Goal: Task Accomplishment & Management: Use online tool/utility

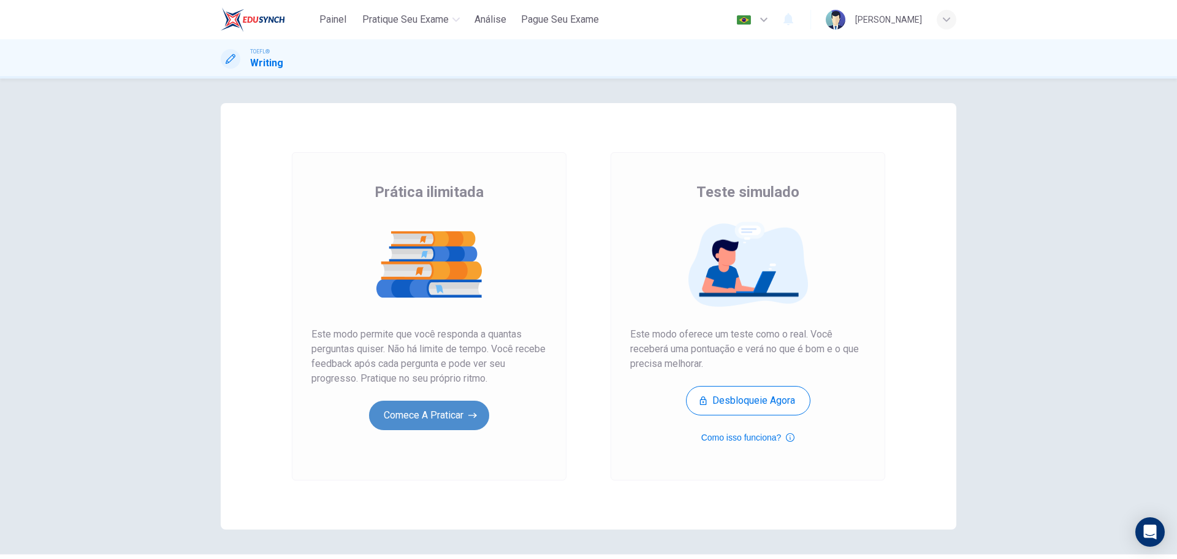
click at [426, 424] on button "Comece a praticar" at bounding box center [429, 414] width 120 height 29
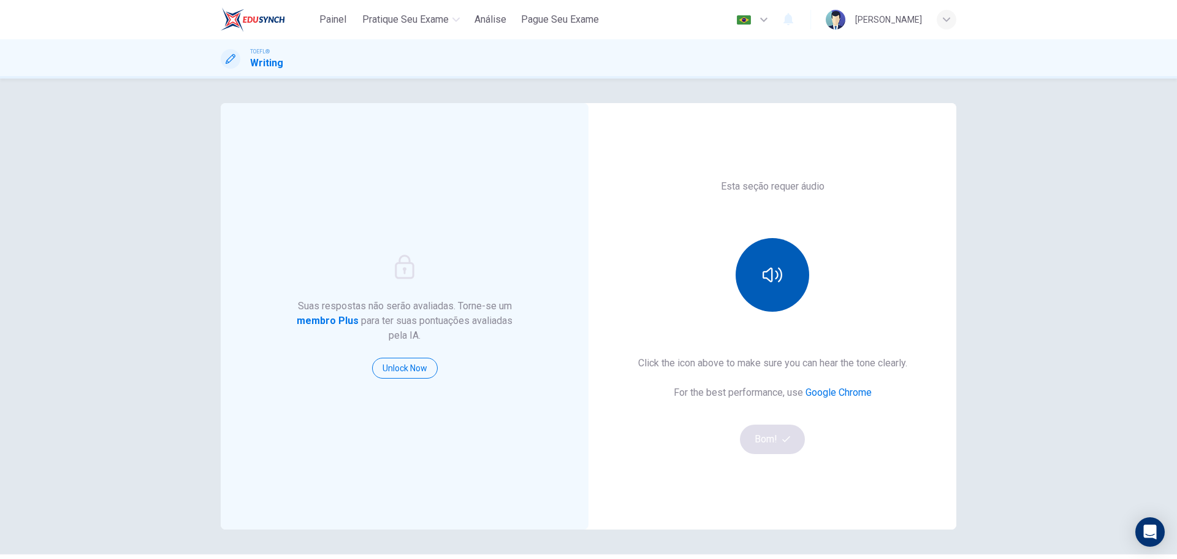
click at [771, 294] on button "button" at bounding box center [773, 275] width 74 height 74
click at [767, 431] on button "Bom!" at bounding box center [773, 438] width 66 height 29
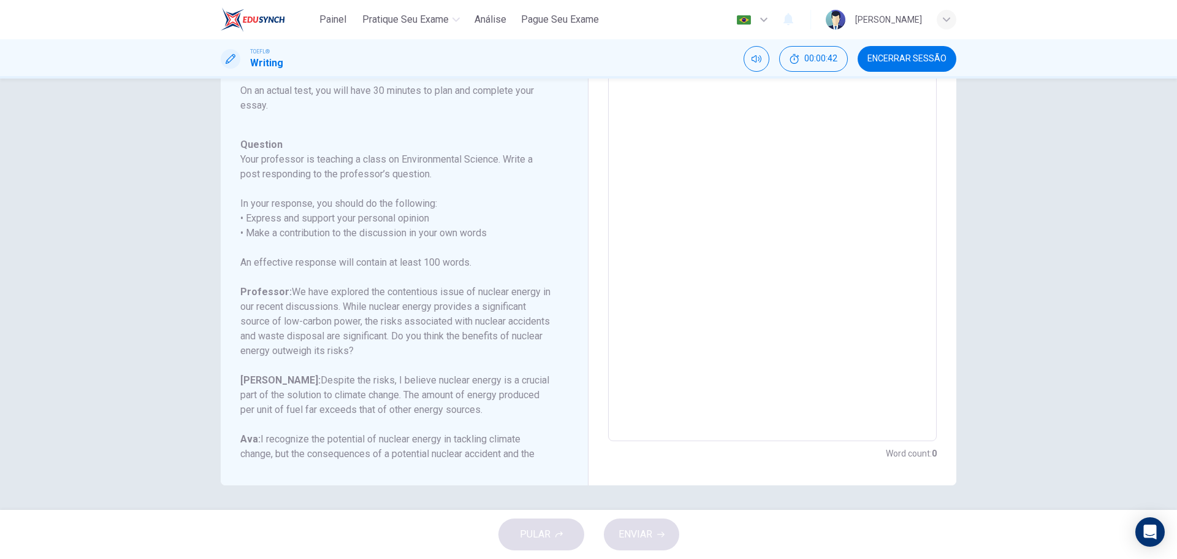
scroll to position [151, 0]
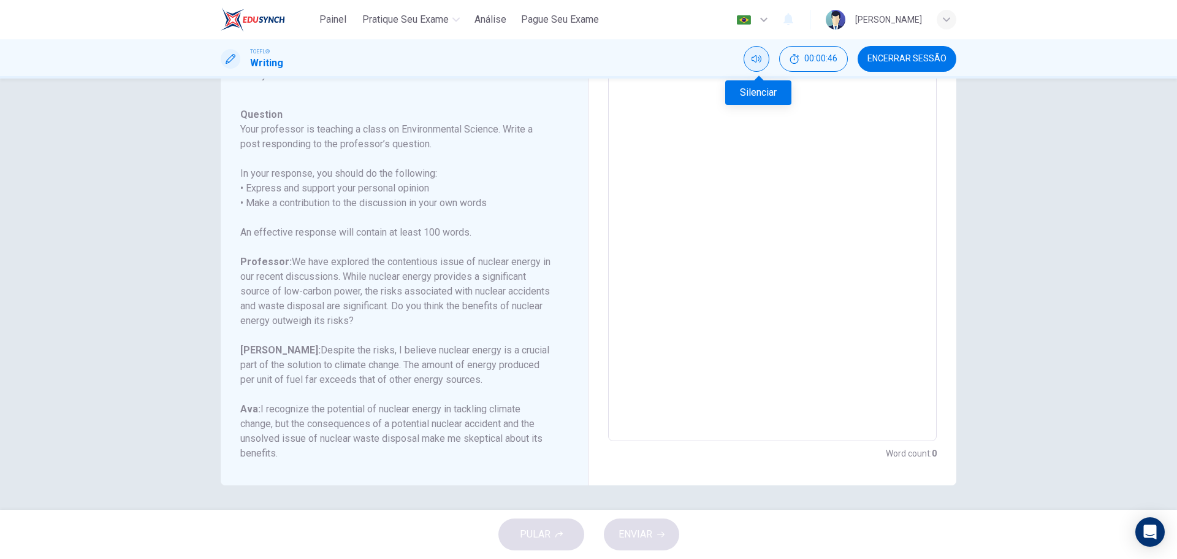
click at [758, 61] on icon "Silenciar" at bounding box center [757, 58] width 10 height 7
click at [754, 53] on button "Desilenciar" at bounding box center [757, 59] width 26 height 26
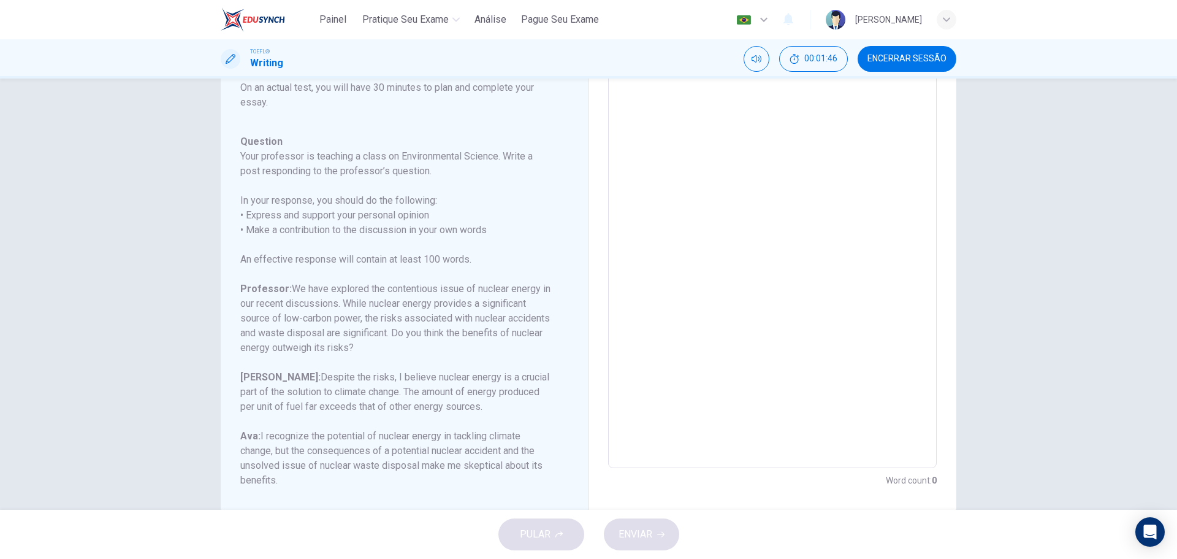
scroll to position [115, 0]
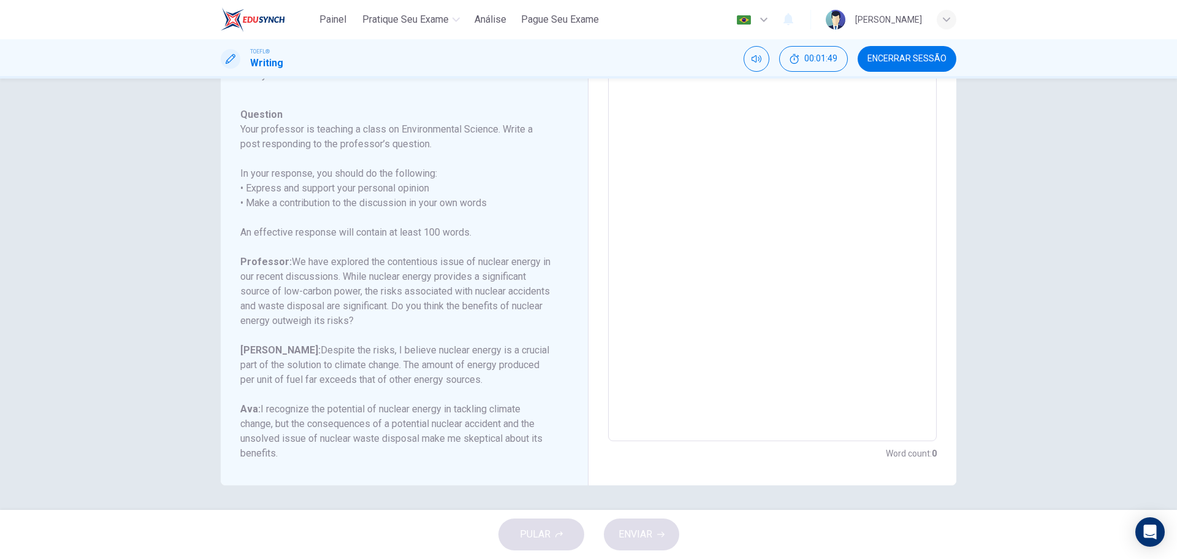
click at [697, 206] on textarea at bounding box center [772, 236] width 311 height 389
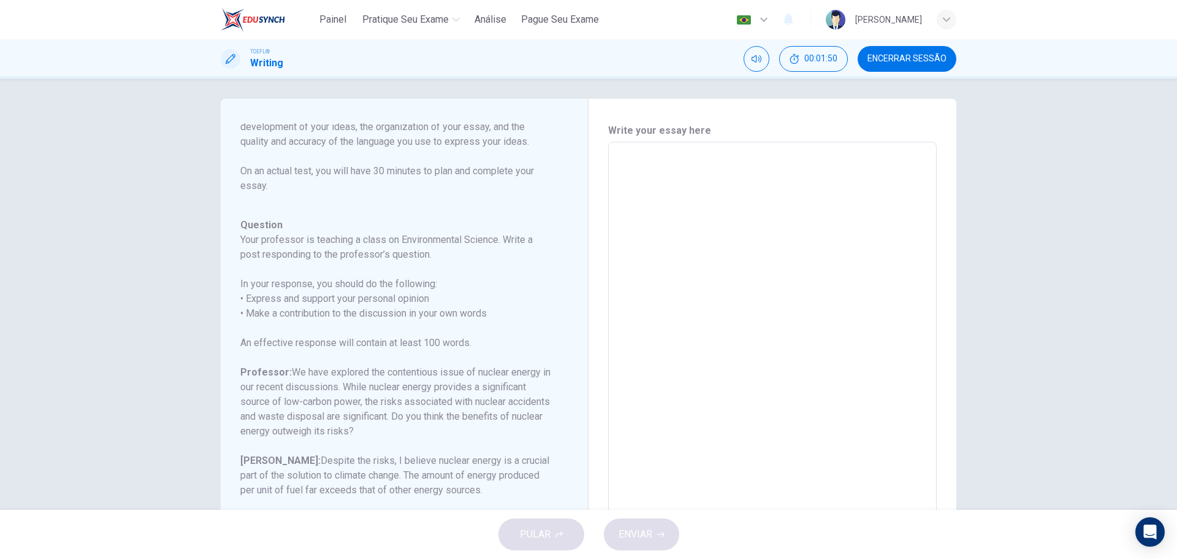
scroll to position [0, 0]
type textarea "I"
type textarea "x"
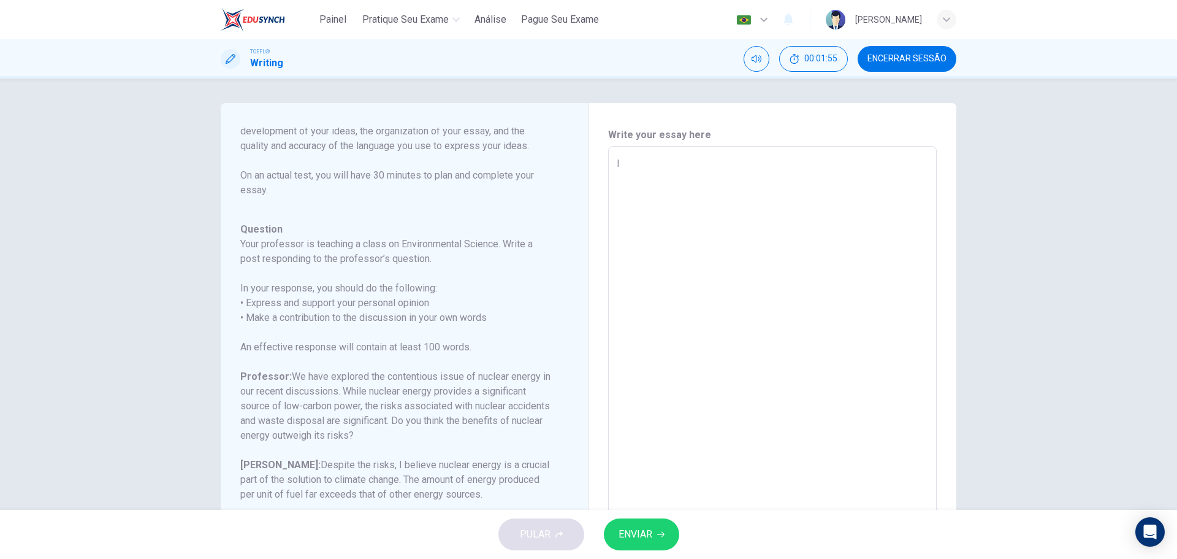
type textarea "I"
type textarea "x"
type textarea "I d"
type textarea "x"
type textarea "I do"
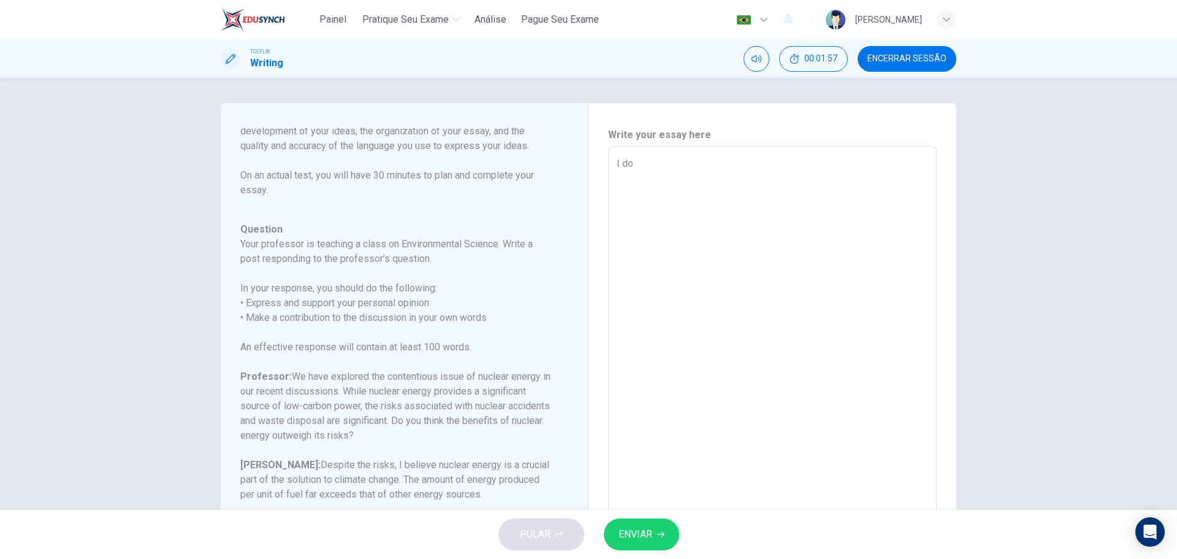
type textarea "x"
type textarea "I do"
type textarea "x"
type textarea "I do n"
type textarea "x"
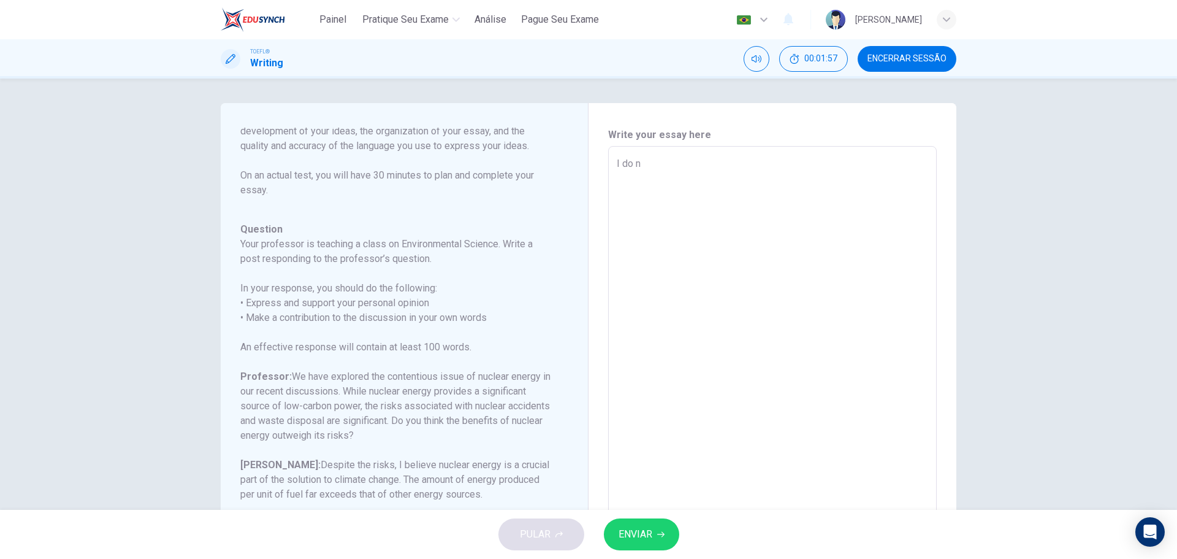
type textarea "I do no"
type textarea "x"
type textarea "I do not"
type textarea "x"
type textarea "I do not"
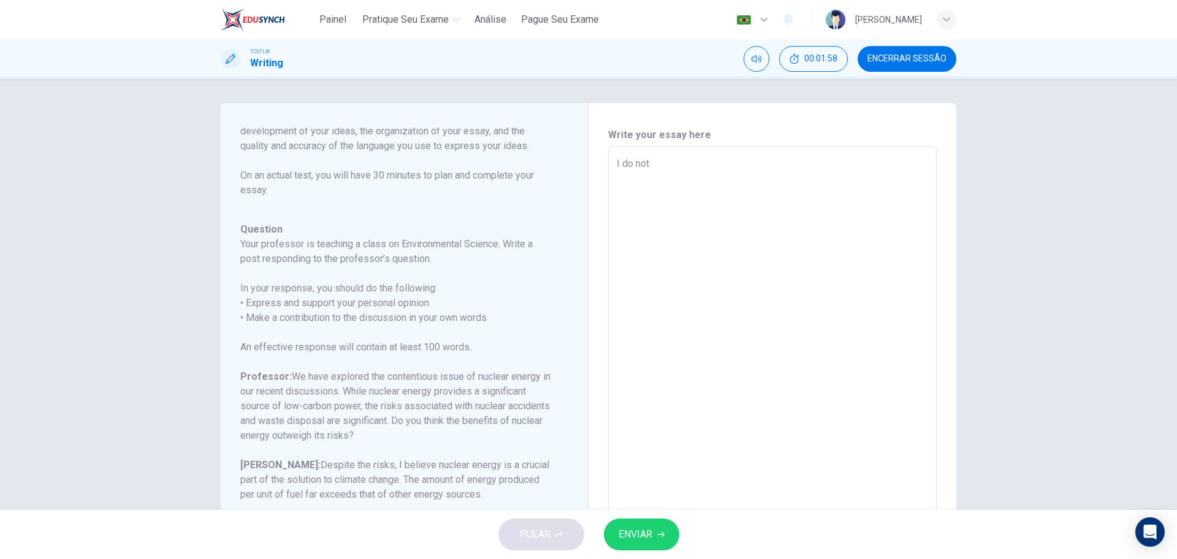
type textarea "x"
type textarea "I do not b"
type textarea "x"
type textarea "I do not be"
type textarea "x"
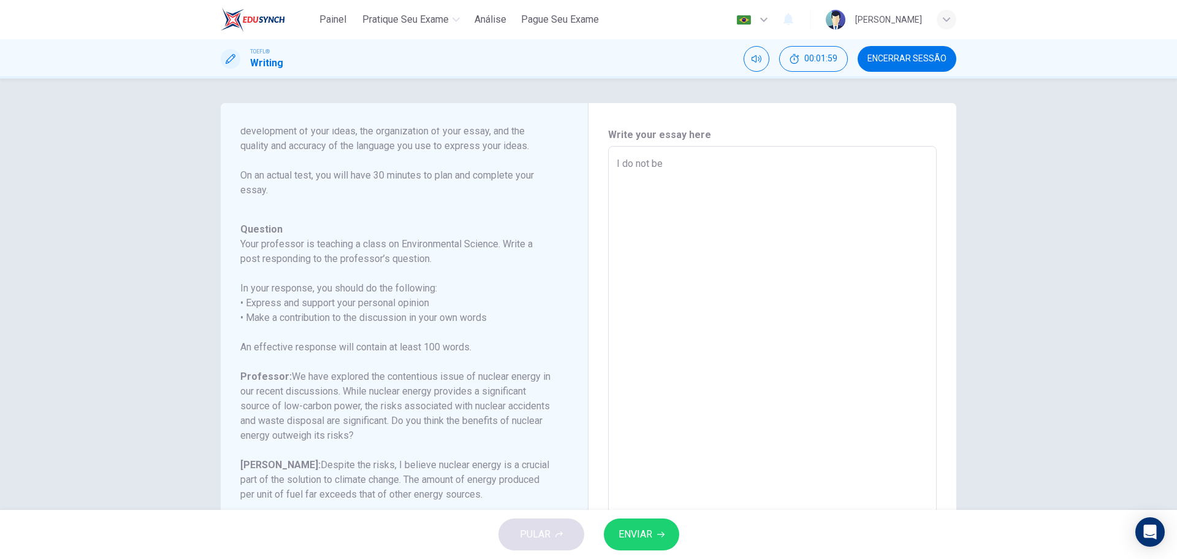
type textarea "I do not bel"
type textarea "x"
type textarea "I do not beli"
type textarea "x"
type textarea "I do not belie"
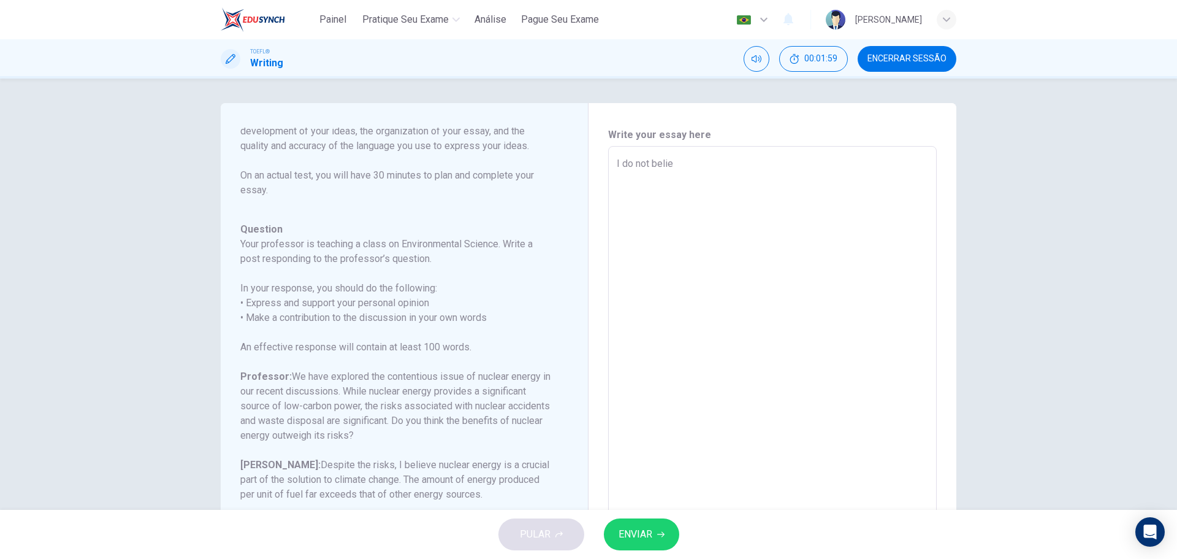
type textarea "x"
type textarea "I do not believ"
type textarea "x"
type textarea "I do not believe"
type textarea "x"
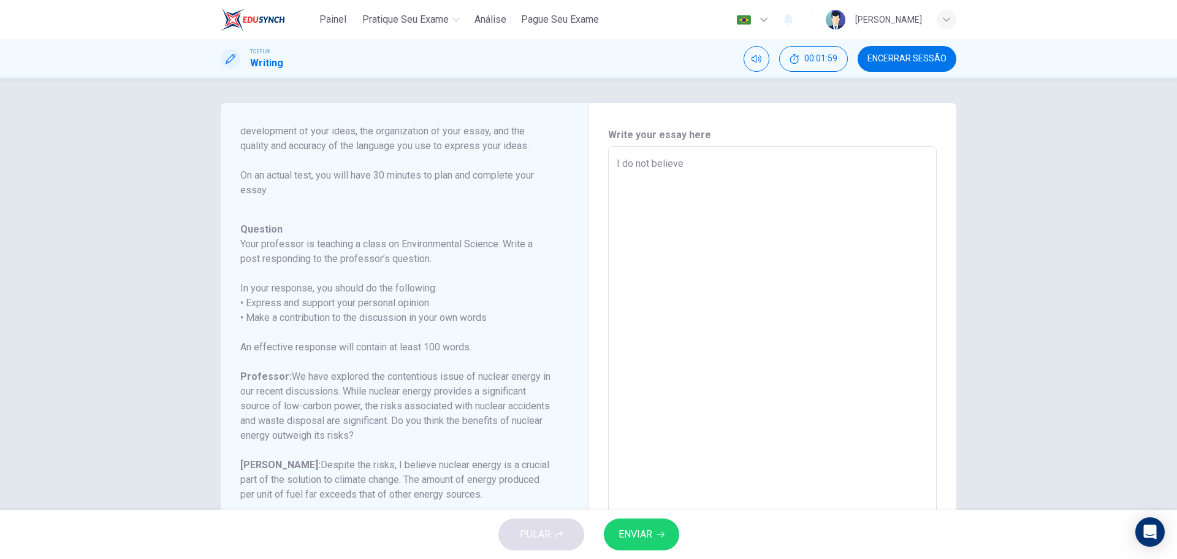
type textarea "I do not believe"
type textarea "x"
type textarea "I do not believe t"
type textarea "x"
type textarea "I do not believe th"
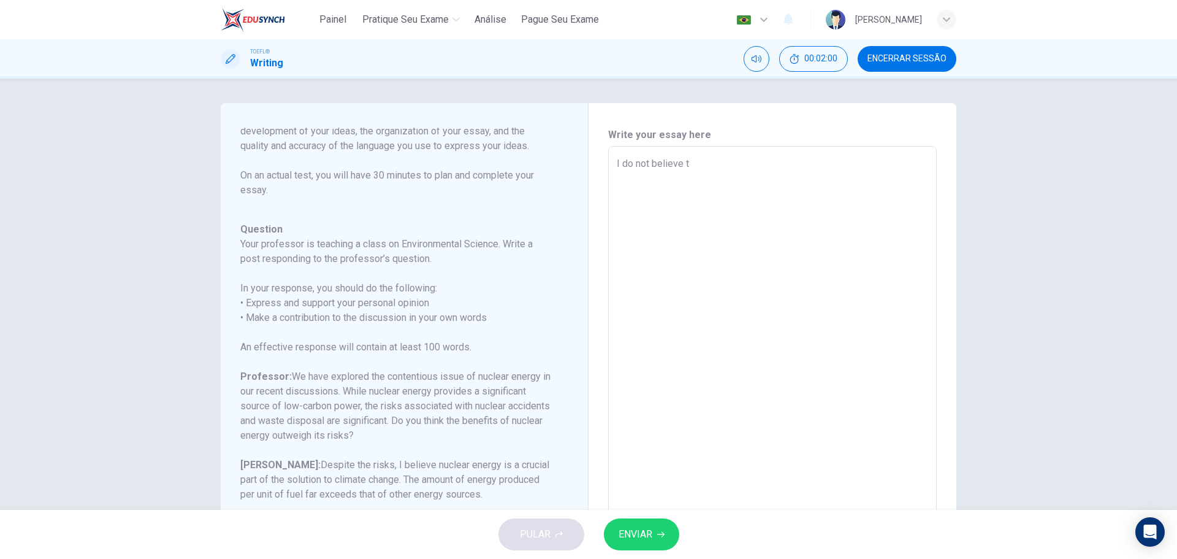
type textarea "x"
type textarea "I do not believe tha"
type textarea "x"
type textarea "I do not believe that"
type textarea "x"
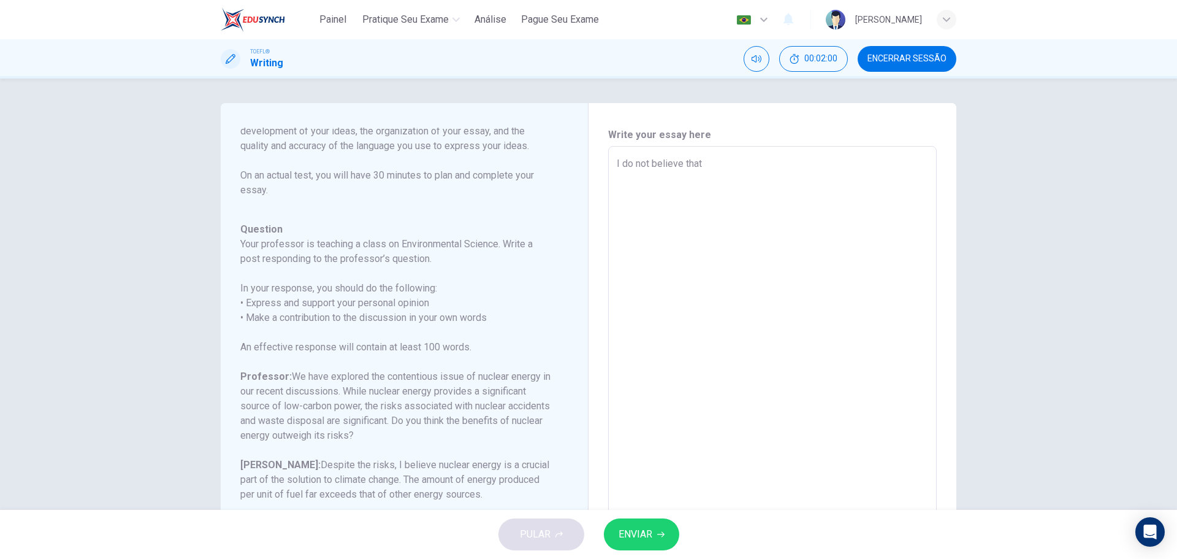
type textarea "I do not believe that"
type textarea "x"
type textarea "I do not believe that t"
type textarea "x"
type textarea "I do not believe that th"
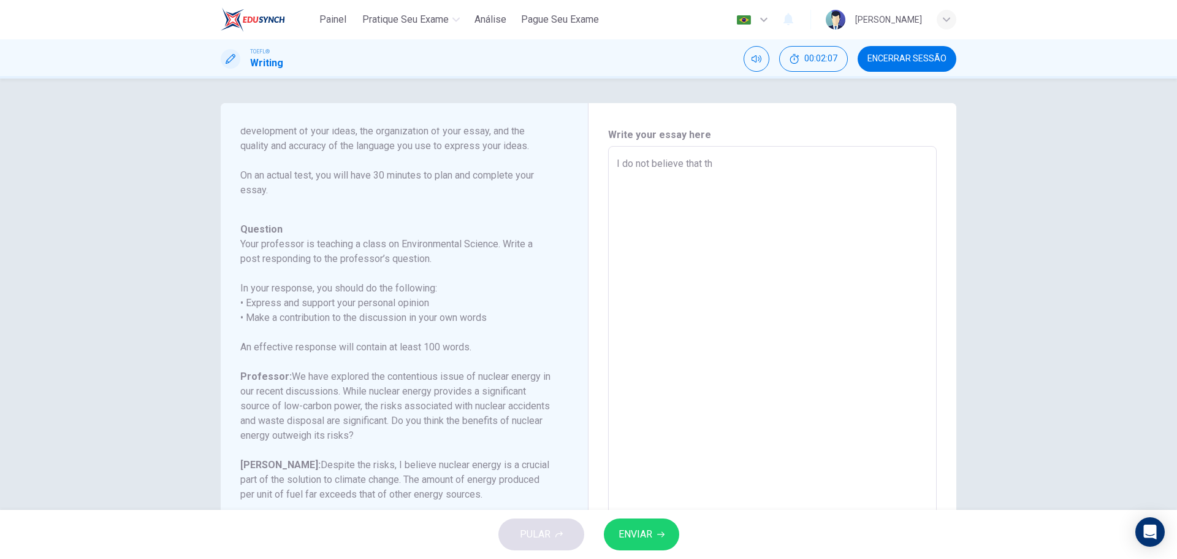
type textarea "x"
type textarea "I do not believe that the"
type textarea "x"
type textarea "I do not believe that the"
type textarea "x"
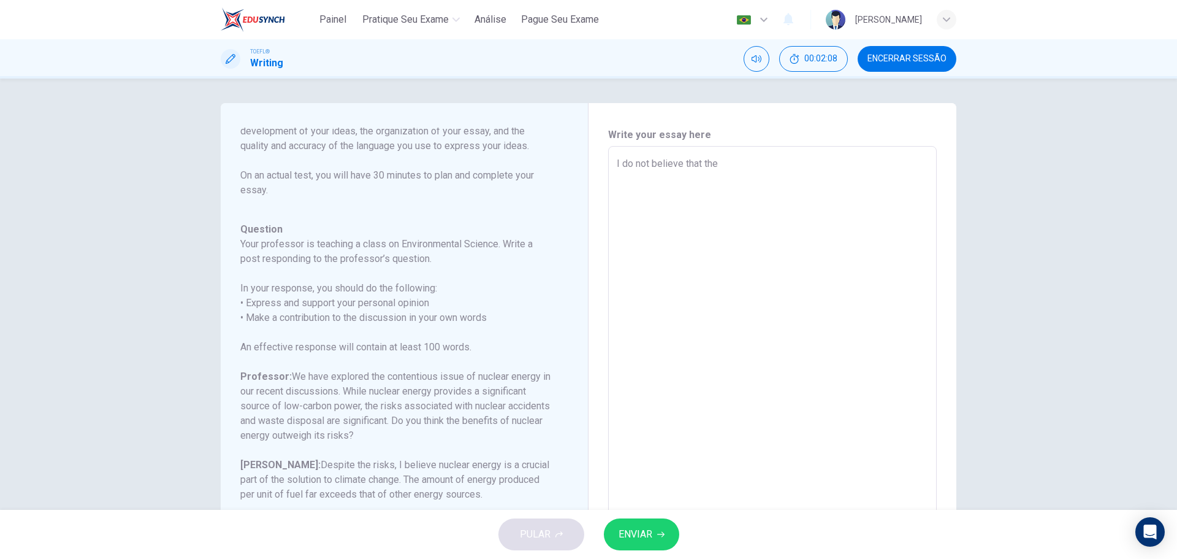
type textarea "I do not believe that the b"
type textarea "x"
type textarea "I do not believe that the be"
type textarea "x"
type textarea "I do not believe that the ben"
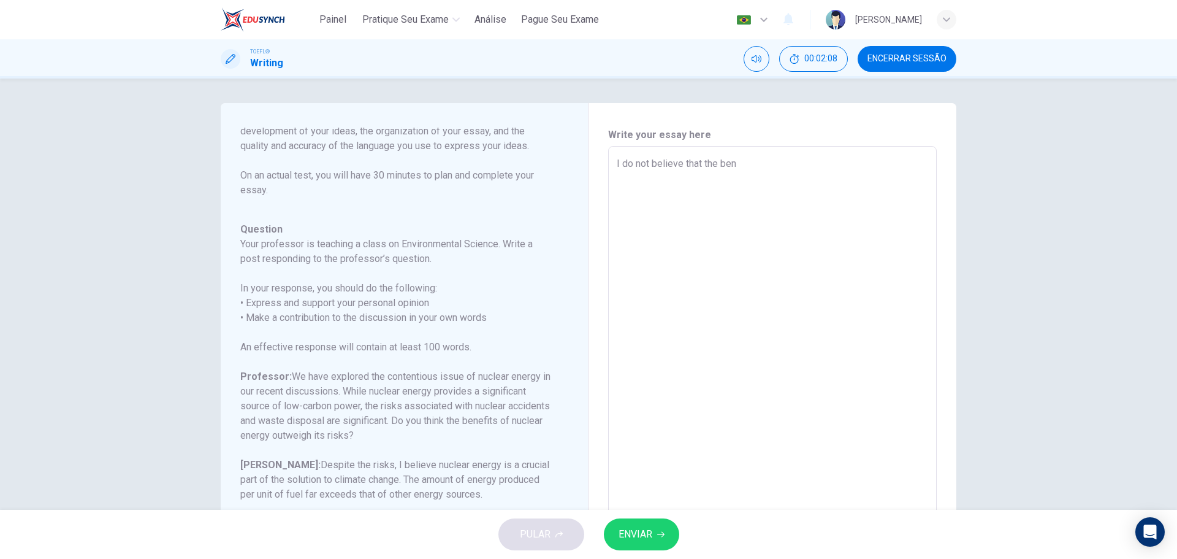
type textarea "x"
type textarea "I do not believe that the bene"
type textarea "x"
type textarea "I do not believe that the benef"
type textarea "x"
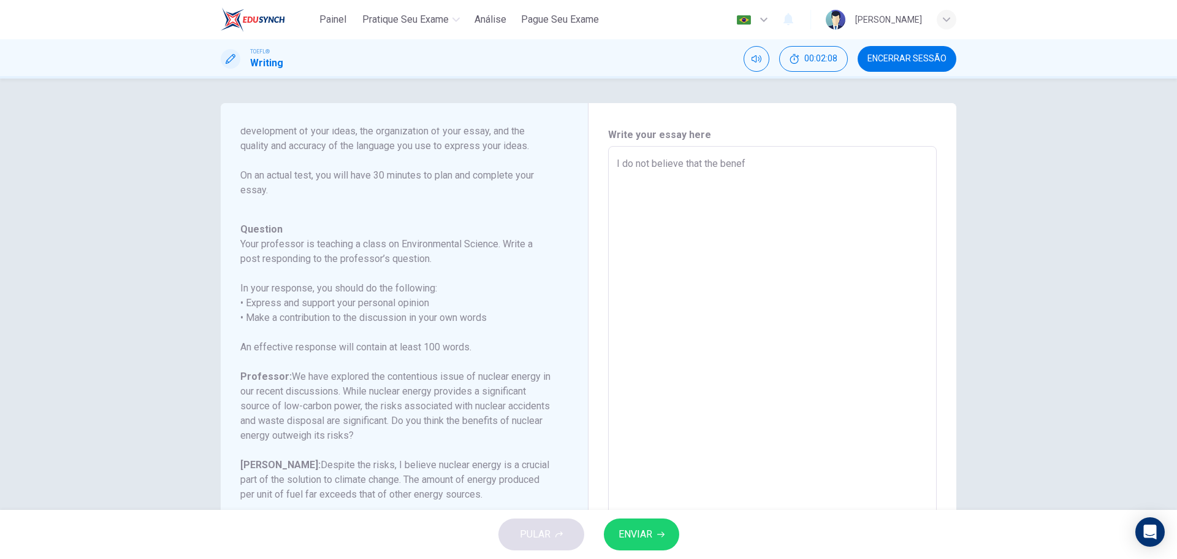
type textarea "I do not believe that the benefi"
type textarea "x"
type textarea "I do not believe that the benefit"
type textarea "x"
type textarea "I do not believe that the benefits"
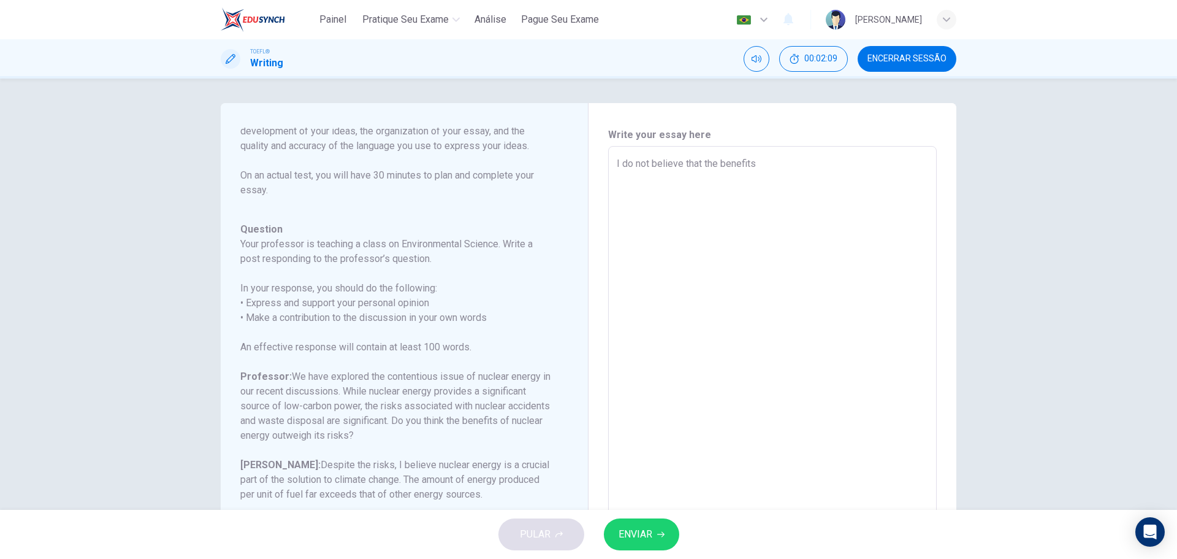
type textarea "x"
type textarea "I do not believe that the benefits"
type textarea "x"
type textarea "I do not believe that the benefits o"
type textarea "x"
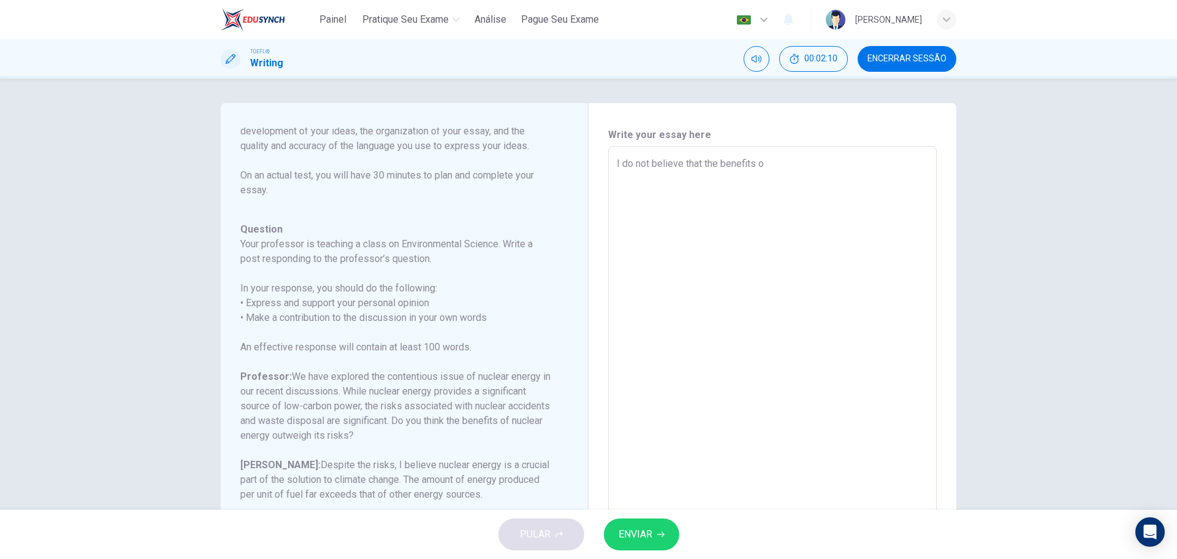
type textarea "I do not believe that the benefits of"
type textarea "x"
type textarea "I do not believe that the benefits of"
type textarea "x"
type textarea "I do not believe that the benefits of n"
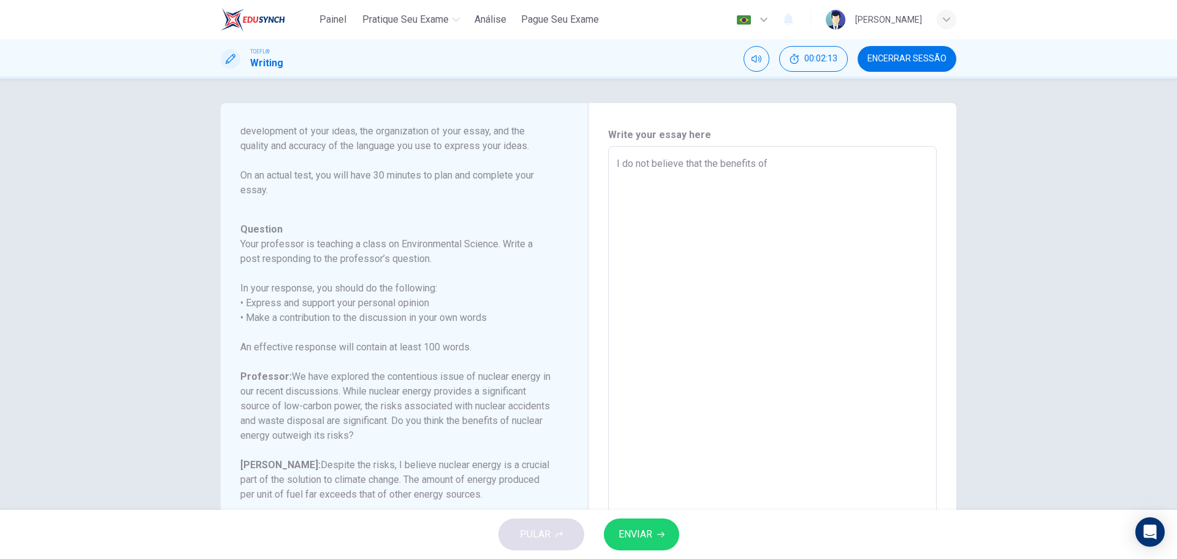
type textarea "x"
type textarea "I do not believe that the benefits of nu"
type textarea "x"
type textarea "I do not believe that the benefits of nuc"
type textarea "x"
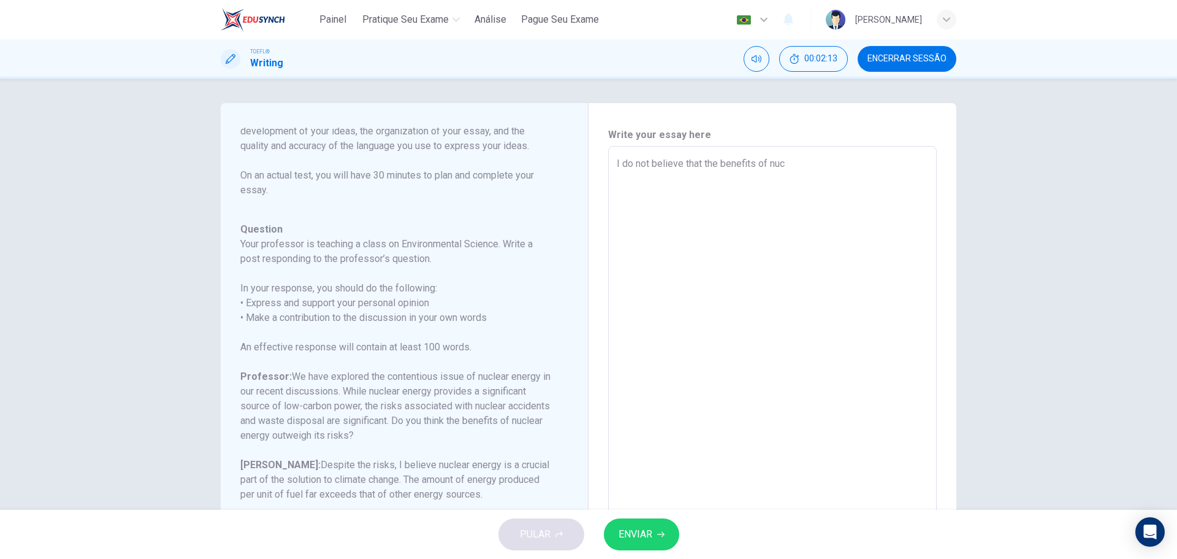
type textarea "I do not believe that the benefits of nucl"
type textarea "x"
type textarea "I do not believe that the benefits of nucle"
type textarea "x"
type textarea "I do not believe that the benefits of [PERSON_NAME]"
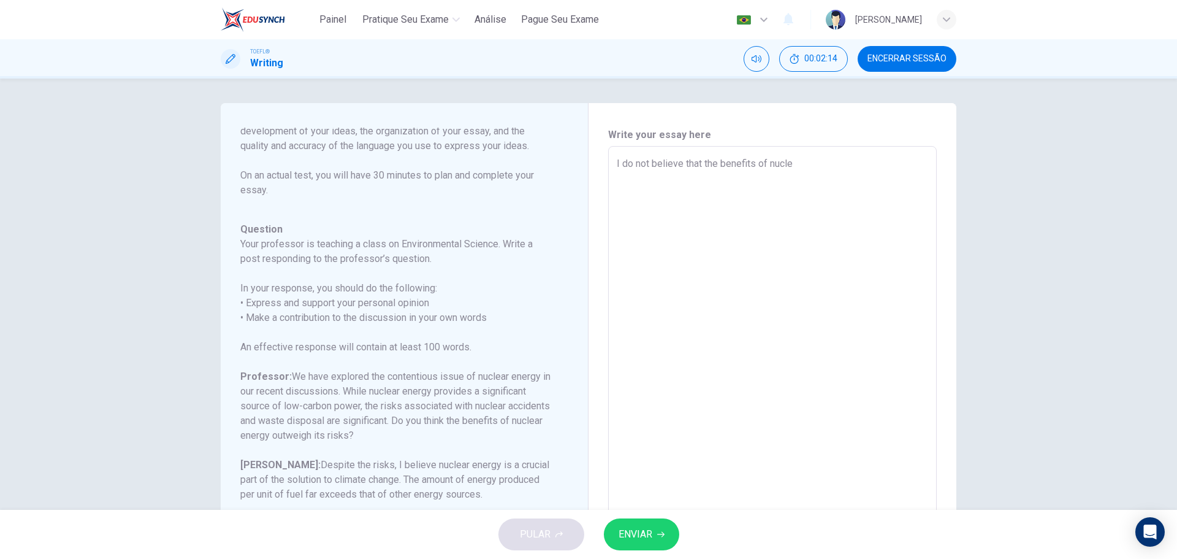
type textarea "x"
type textarea "I do not believe that the benefits of nuclear"
type textarea "x"
type textarea "I do not believe that the benefits of nuclear"
type textarea "x"
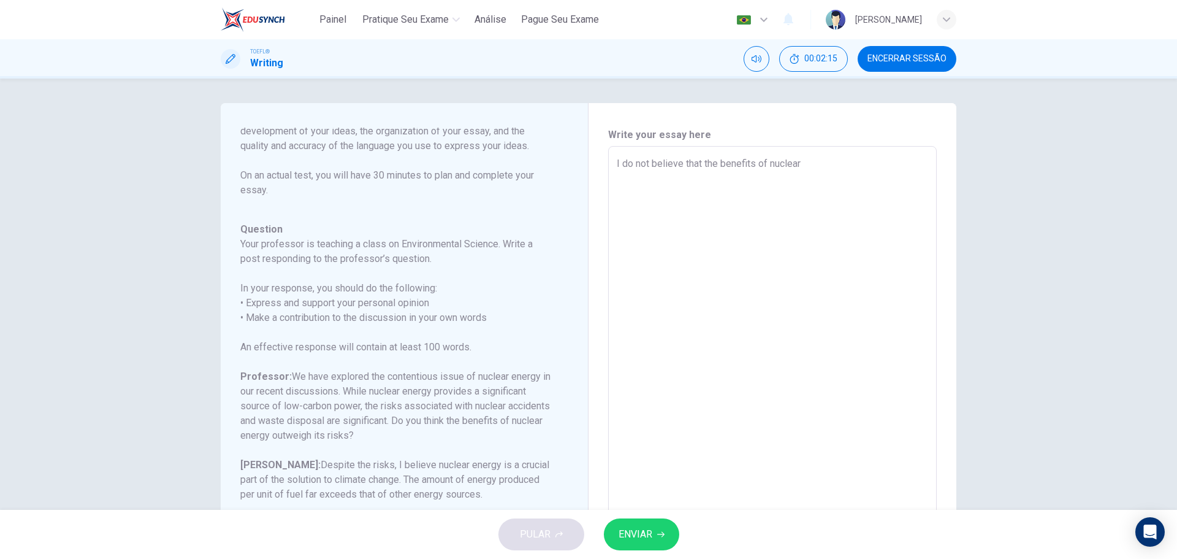
type textarea "I do not believe that the benefits of nuclear e"
type textarea "x"
type textarea "I do not believe that the benefits of nuclear en"
type textarea "x"
type textarea "I do not believe that the benefits of nuclear ene"
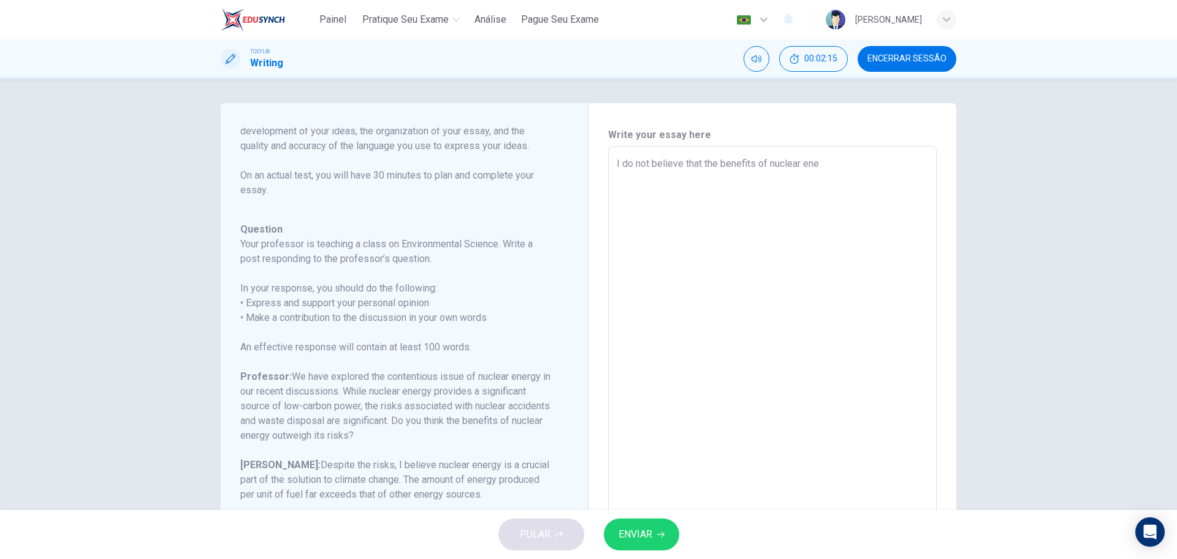
type textarea "x"
type textarea "I do not believe that the benefits of nuclear ener"
type textarea "x"
type textarea "I do not believe that the benefits of nuclear energ"
type textarea "x"
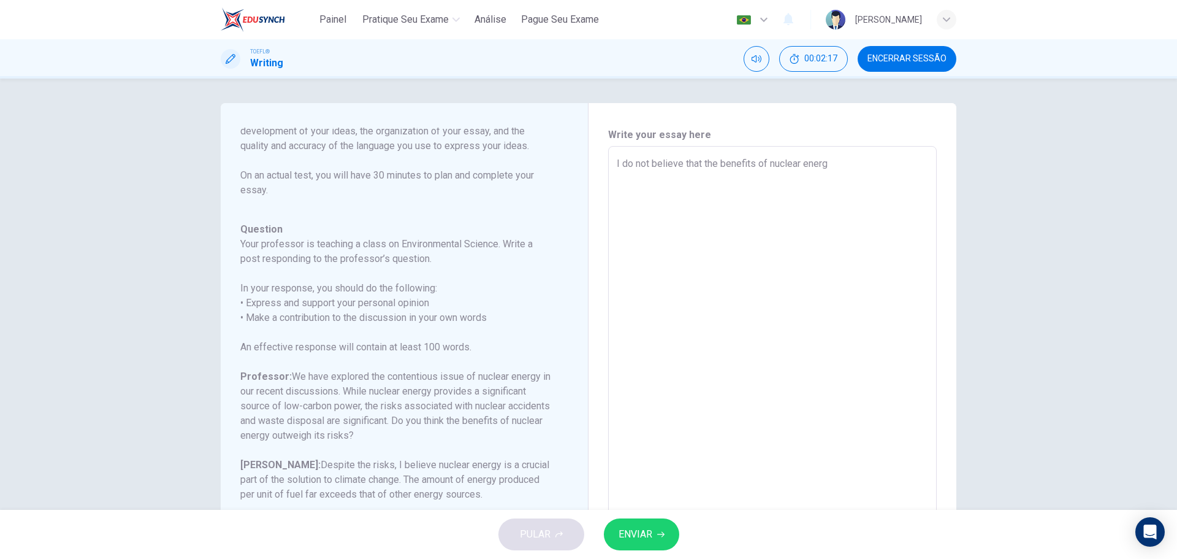
type textarea "I do not believe that the benefits of nuclear energy"
type textarea "x"
type textarea "I do not believe that the benefits of nuclear energy"
type textarea "x"
type textarea "I do not believe that the benefits of nuclear energy o"
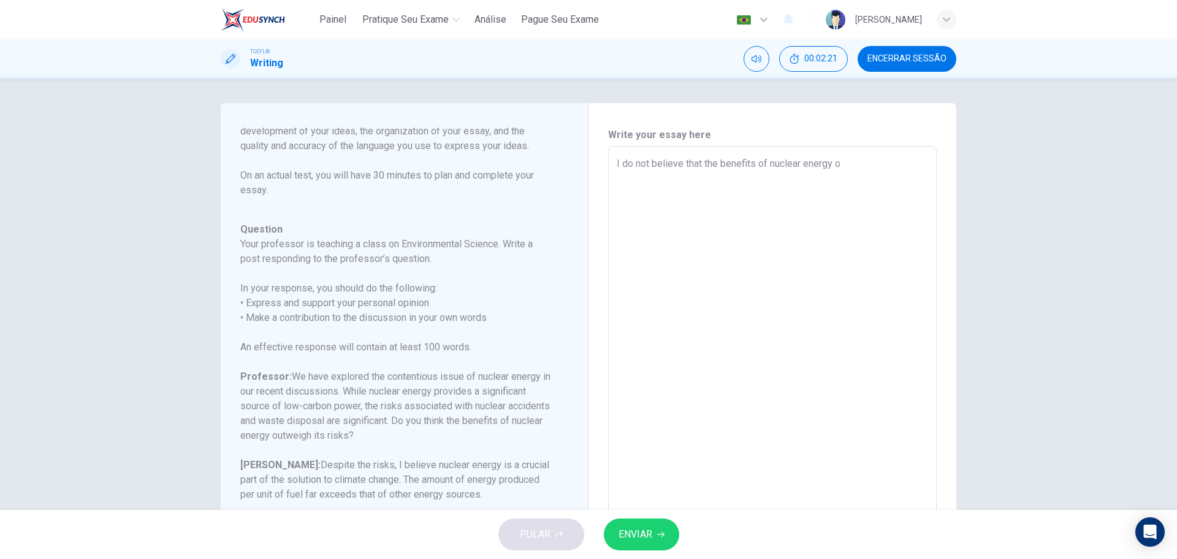
type textarea "x"
type textarea "I do not believe that the benefits of nuclear energy ou"
type textarea "x"
type textarea "I do not believe that the benefits of nuclear energy out"
type textarea "x"
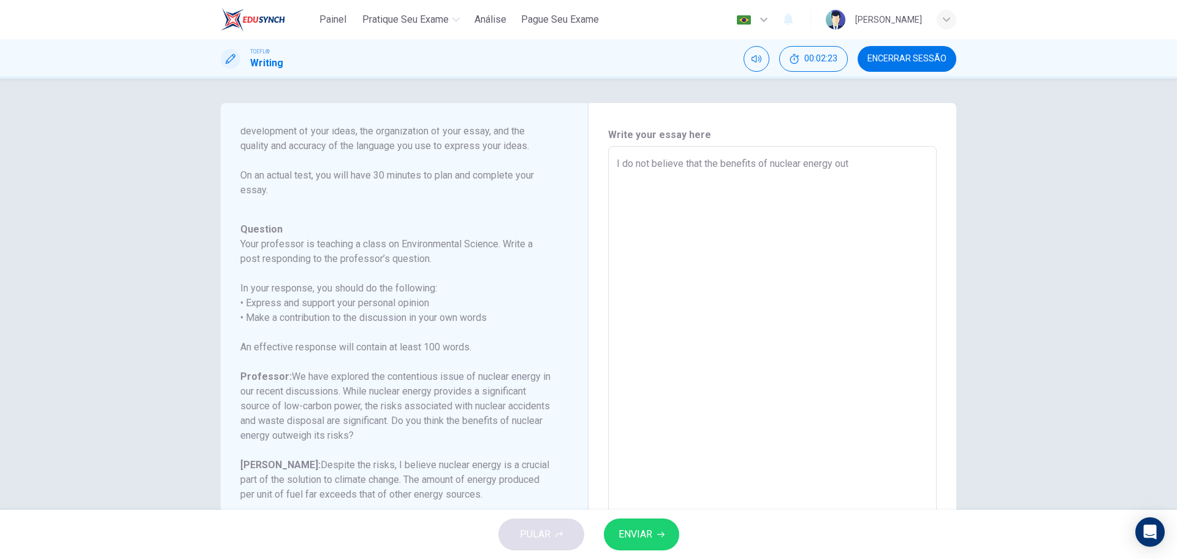
type textarea "I do not believe that the benefits of nuclear energy outw"
type textarea "x"
type textarea "I do not believe that the benefits of nuclear energy outwi"
type textarea "x"
type textarea "I do not believe that the benefits of nuclear energy outwig"
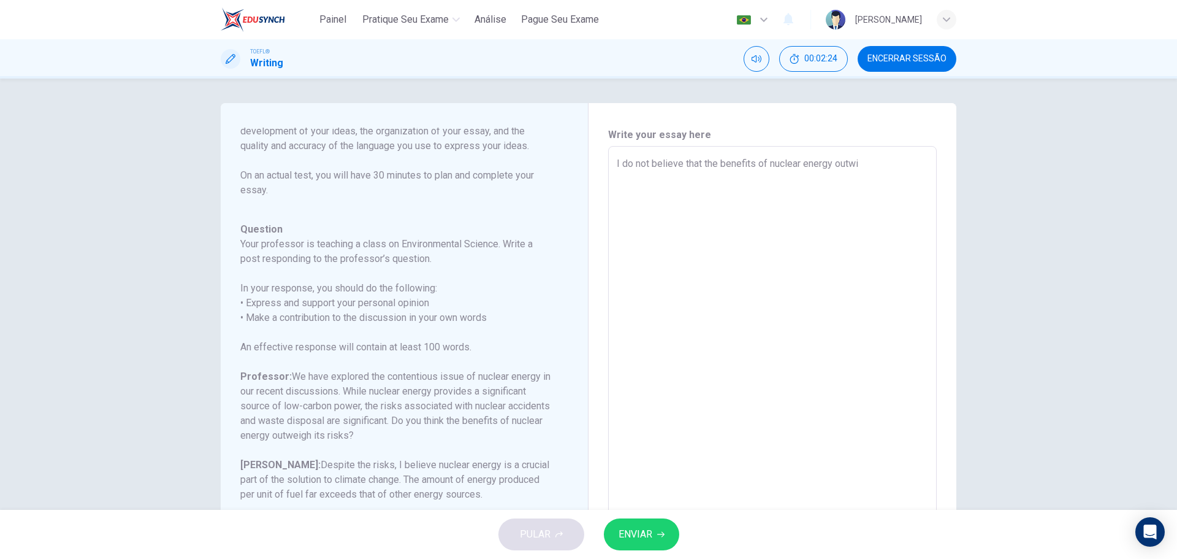
type textarea "x"
type textarea "I do not believe that the benefits of nuclear energy outwigh"
type textarea "x"
type textarea "I do not believe that the benefits of nuclear energy outwight"
type textarea "x"
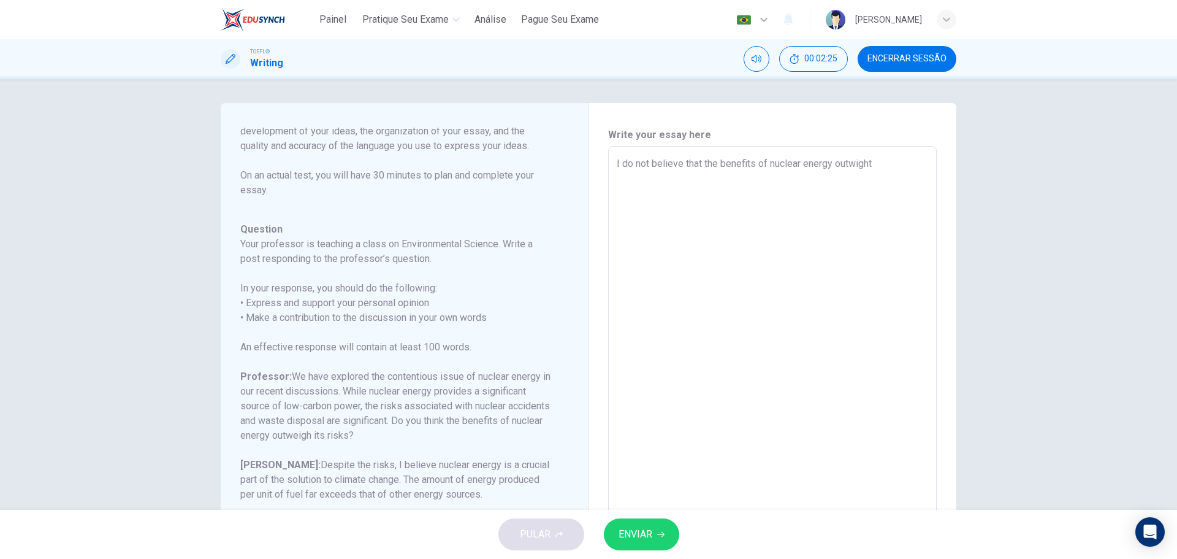
type textarea "I do not believe that the benefits of nuclear energy outwight"
type textarea "x"
type textarea "I do not believe that the benefits of nuclear energy outwight i"
type textarea "x"
type textarea "I do not believe that the benefits of nuclear energy outwight it"
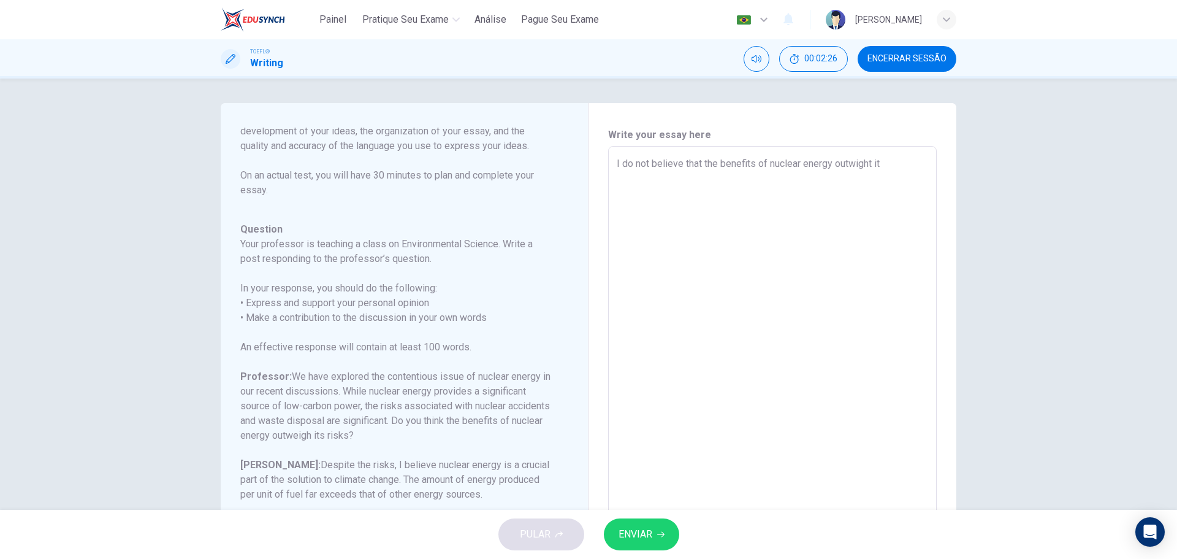
type textarea "x"
type textarea "I do not believe that the benefits of nuclear energy outwight its"
type textarea "x"
type textarea "I do not believe that the benefits of nuclear energy outwight its"
type textarea "x"
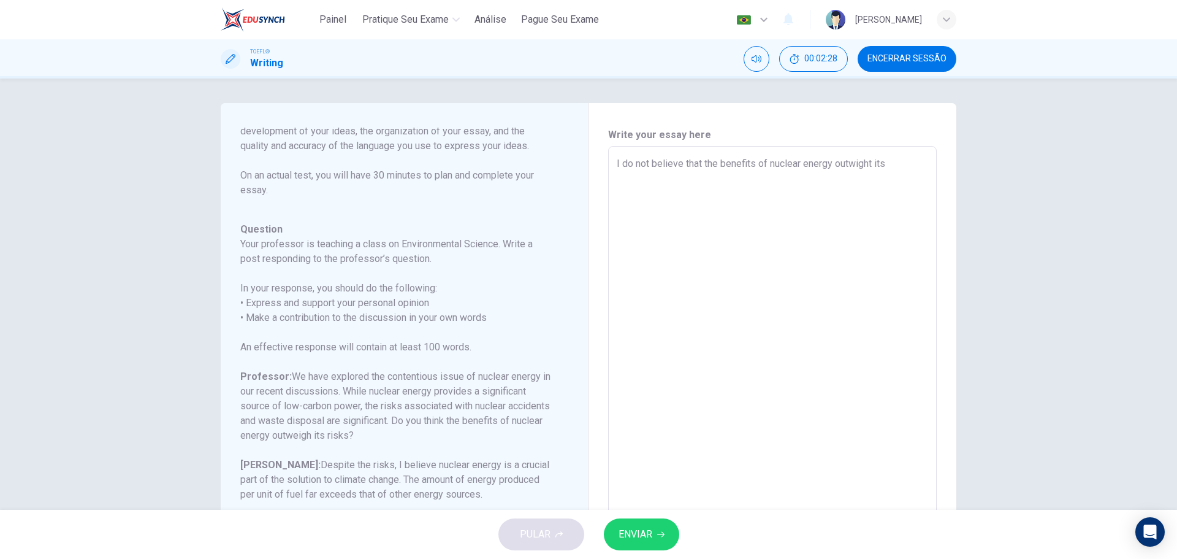
type textarea "I do not believe that the benefits of nuclear energy outwight its r"
type textarea "x"
type textarea "I do not believe that the benefits of nuclear energy outwight its ri"
type textarea "x"
type textarea "I do not believe that the benefits of nuclear energy outwight its ris"
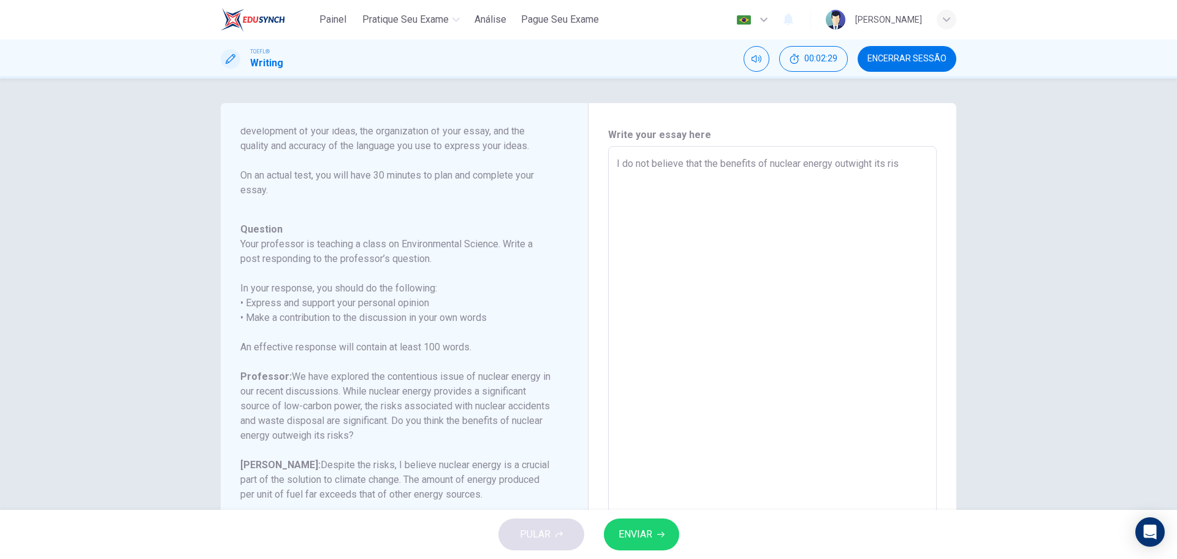
type textarea "x"
type textarea "I do not believe that the benefits of nuclear energy outwight its risk"
type textarea "x"
type textarea "I do not believe that the benefits of nuclear energy outwight its risks"
type textarea "x"
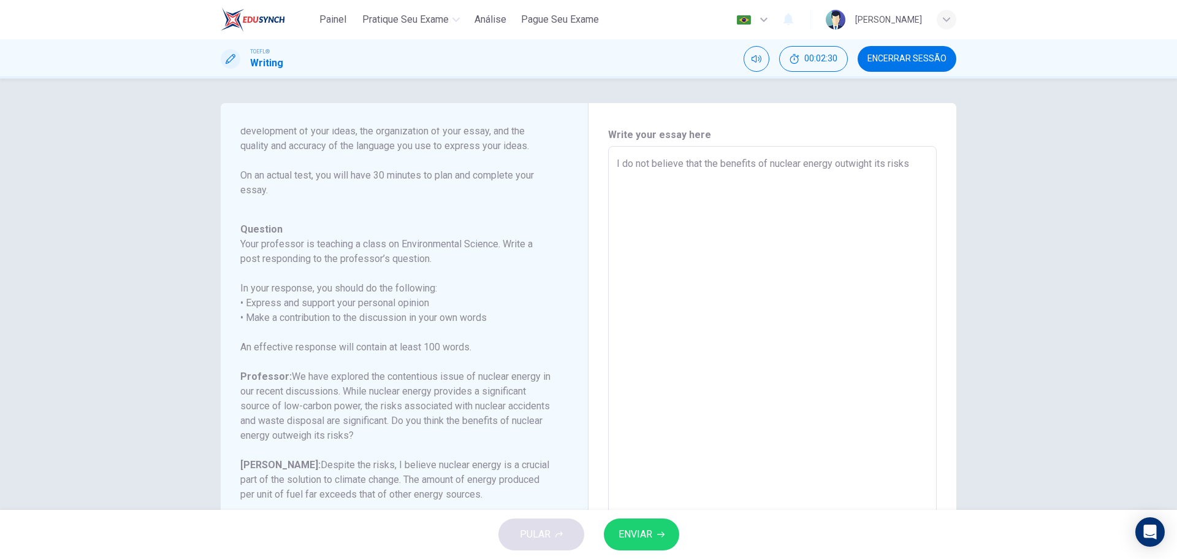
type textarea "I do not believe that the benefits of nuclear energy outwight its risks."
type textarea "x"
type textarea "I do not believe that the benefits of nuclear energy outwight its risks."
type textarea "x"
type textarea "I do not believe that the benefits of nuclear energy outwight its risks."
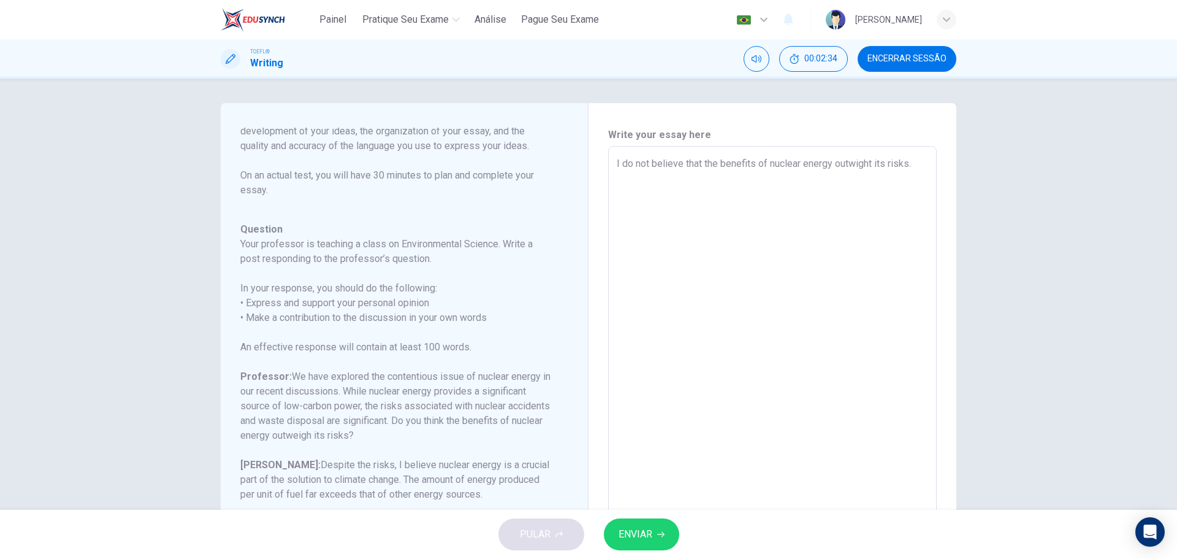
type textarea "x"
type textarea "I do not believe that the benefits of nuclear energy outwight its risks"
type textarea "x"
type textarea "I do not believe that the benefits of nuclear energy outwight its risks,"
type textarea "x"
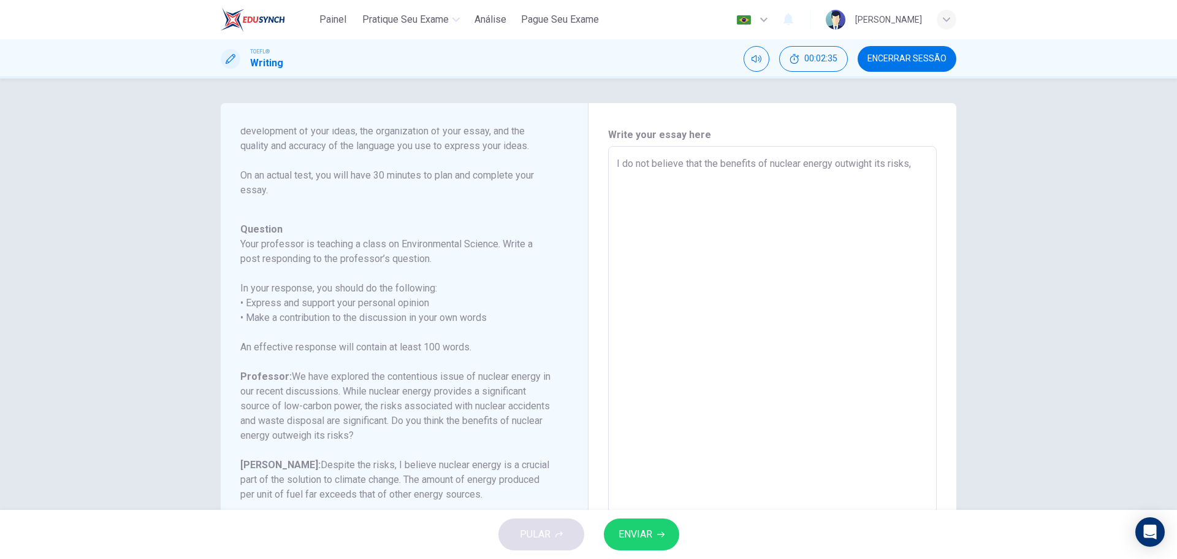
type textarea "I do not believe that the benefits of nuclear energy outwight its risks,"
type textarea "x"
type textarea "I do not believe that the benefits of nuclear energy outwight its risks, b"
type textarea "x"
type textarea "I do not believe that the benefits of nuclear energy outwight its risks, bu"
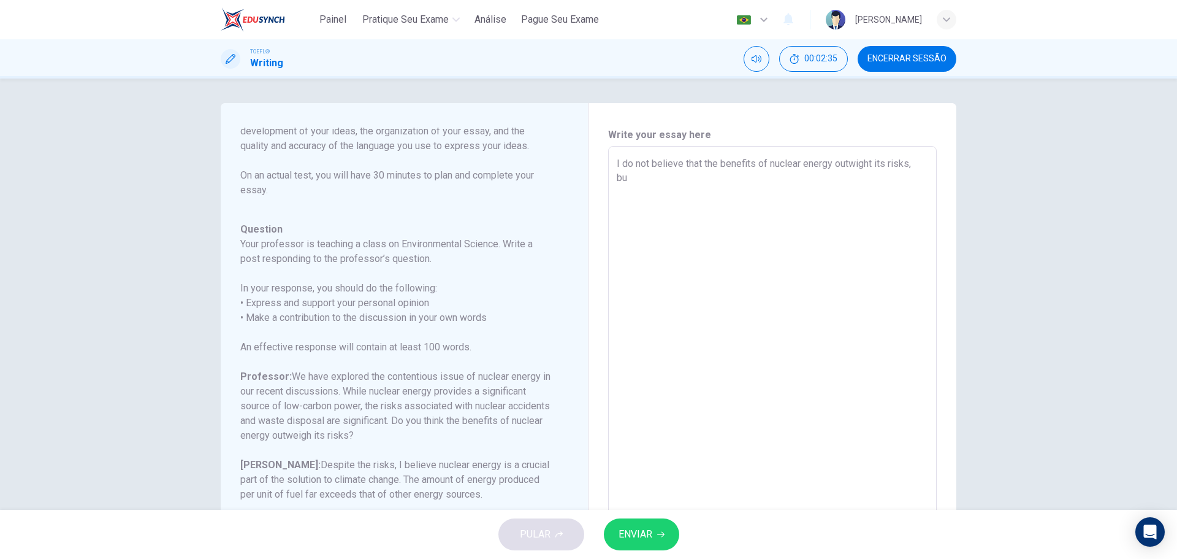
type textarea "x"
type textarea "I do not believe that the benefits of nuclear energy outwight its risks, but"
type textarea "x"
type textarea "I do not believe that the benefits of nuclear energy outwight its risks, but"
type textarea "x"
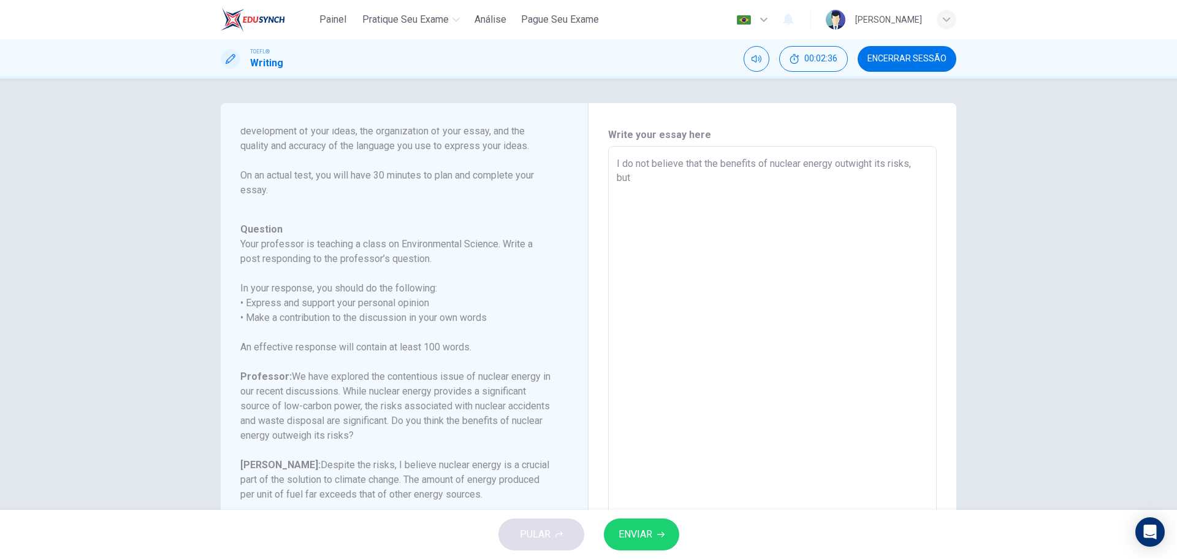
type textarea "I do not believe that the benefits of nuclear energy outwight its risks, but I"
type textarea "x"
type textarea "I do not believe that the benefits of nuclear energy outwight its risks, but I"
type textarea "x"
type textarea "I do not believe that the benefits of nuclear energy outwight its risks, but I r"
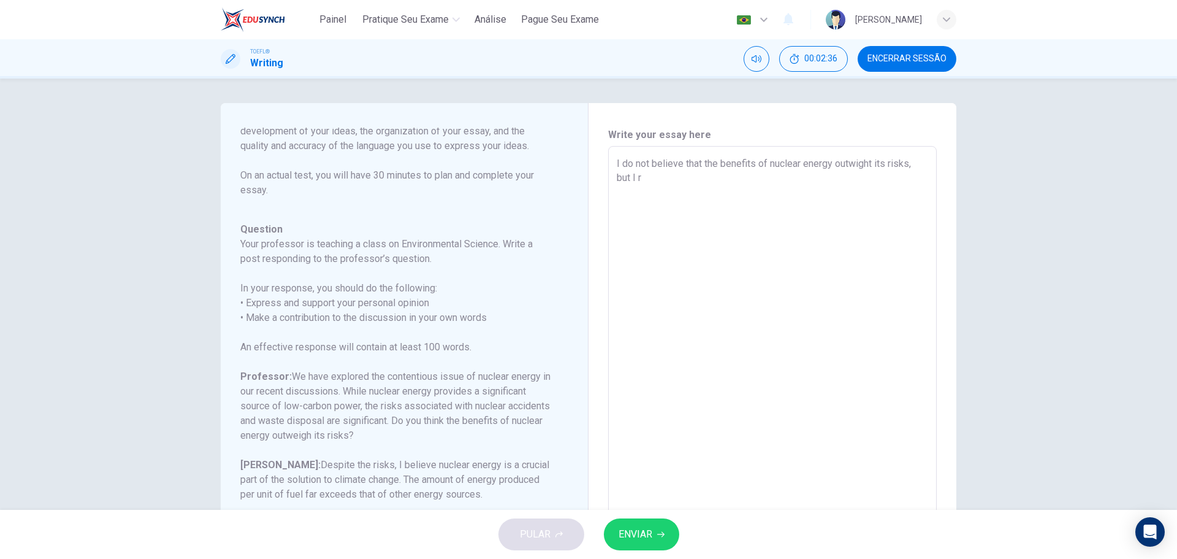
type textarea "x"
type textarea "I do not believe that the benefits of nuclear energy outwight its risks, but I …"
type textarea "x"
type textarea "I do not believe that the benefits of nuclear energy outwight its risks, but I …"
type textarea "x"
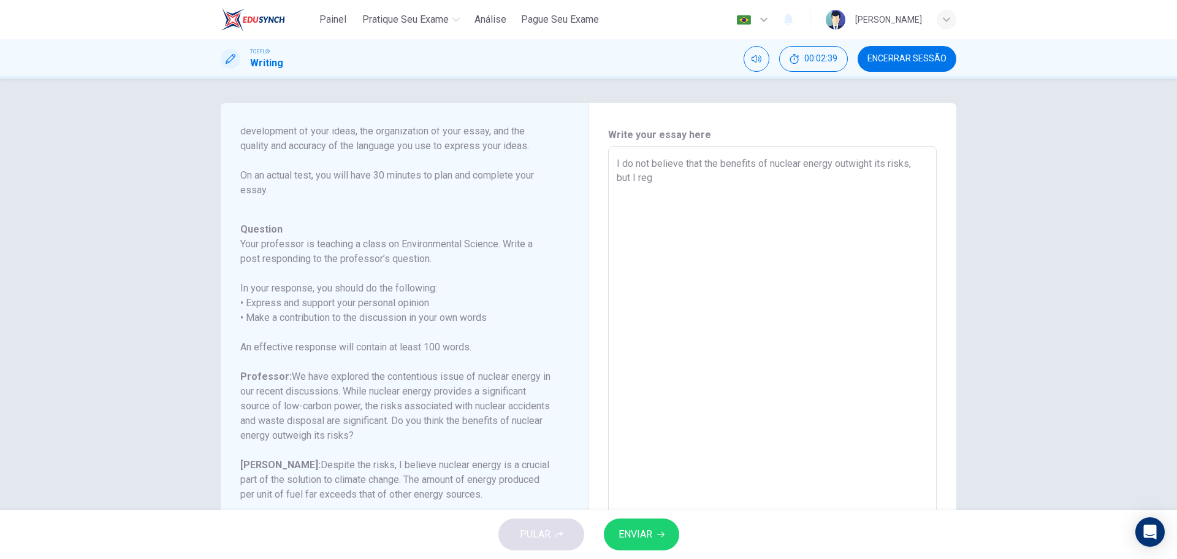
type textarea "I do not believe that the benefits of nuclear energy outwight its risks, but I …"
type textarea "x"
type textarea "I do not believe that the benefits of nuclear energy outwight its risks, but I …"
type textarea "x"
type textarea "I do not believe that the benefits of nuclear energy outwight its risks, but I …"
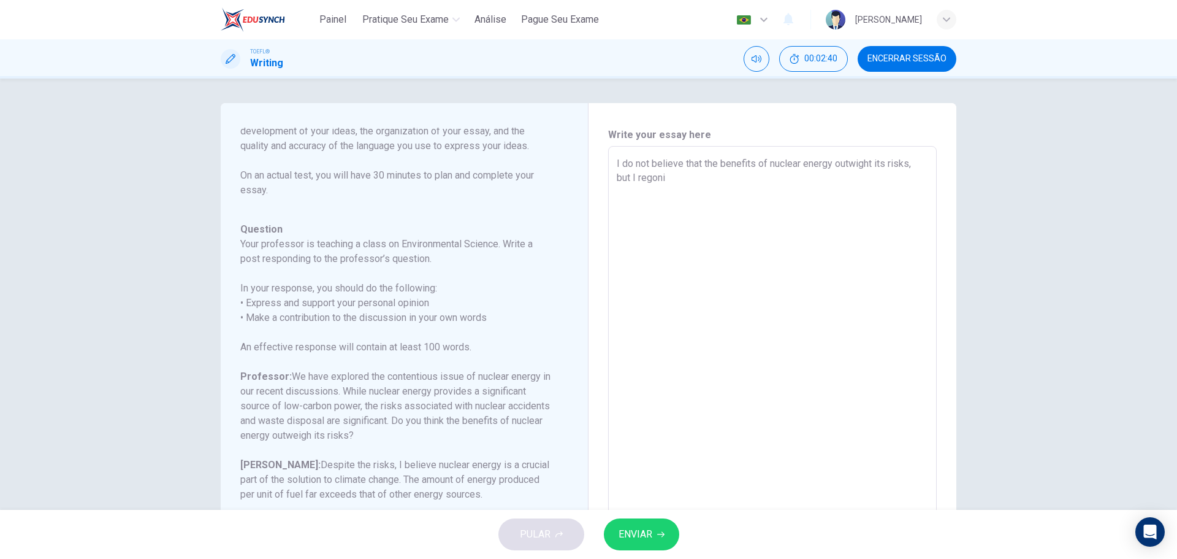
type textarea "x"
type textarea "I do not believe that the benefits of nuclear energy outwight its risks, but I …"
type textarea "x"
type textarea "I do not believe that the benefits of nuclear energy outwight its risks, but I …"
type textarea "x"
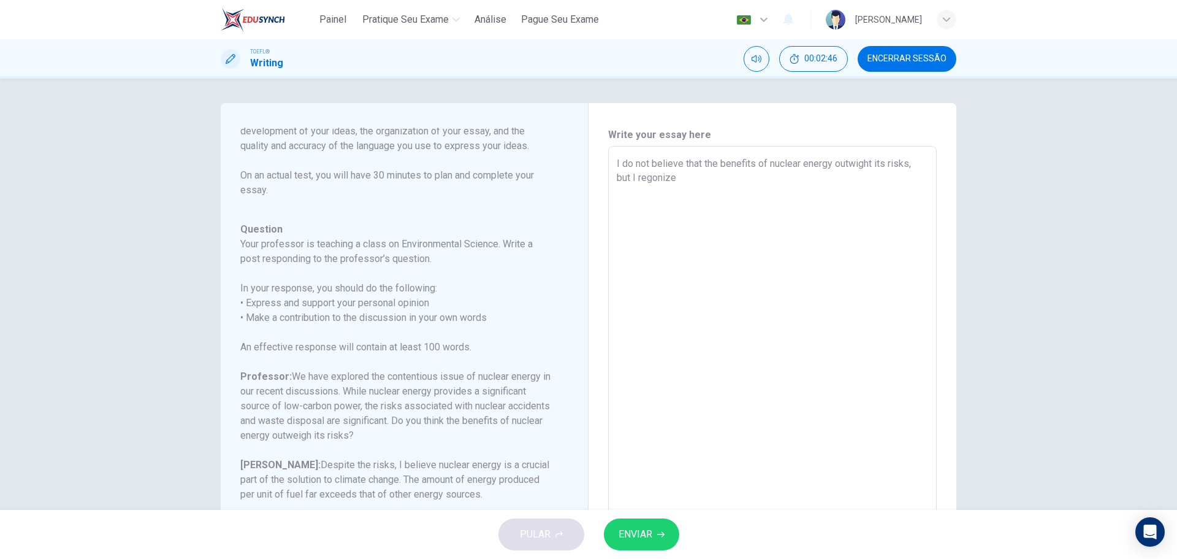
type textarea "I do not believe that the benefits of nuclear energy outwight its risks, but I …"
type textarea "x"
type textarea "I do not believe that the benefits of nuclear energy outwight its risks, but I …"
type textarea "x"
type textarea "I do not believe that the benefits of nuclear energy outwight its risks, but I …"
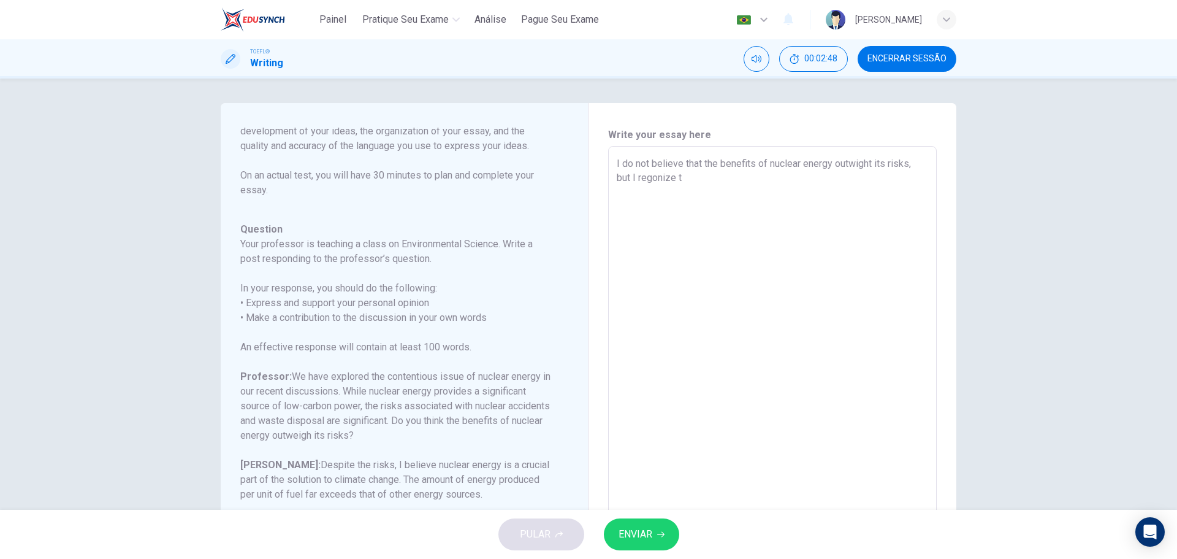
type textarea "x"
type textarea "I do not believe that the benefits of nuclear energy outwight its risks, but I …"
type textarea "x"
type textarea "I do not believe that the benefits of nuclear energy outwight its risks, but I …"
type textarea "x"
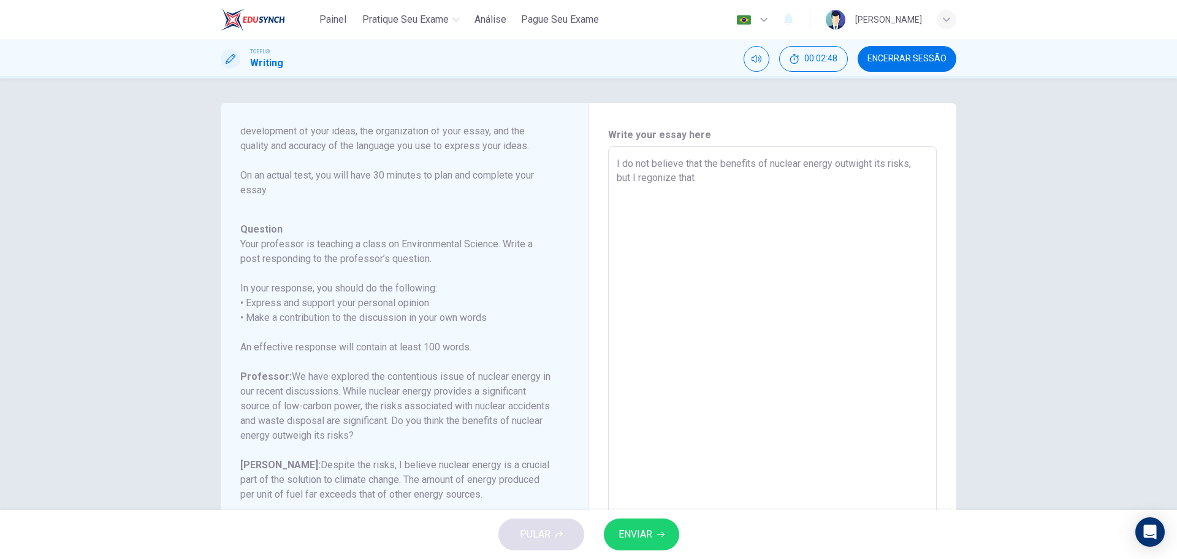
type textarea "I do not believe that the benefits of nuclear energy outwight its risks, but I …"
type textarea "x"
type textarea "I do not believe that the benefits of nuclear energy outwight its risks, but I …"
type textarea "x"
type textarea "I do not believe that the benefits of nuclear energy outwight its risks, but I …"
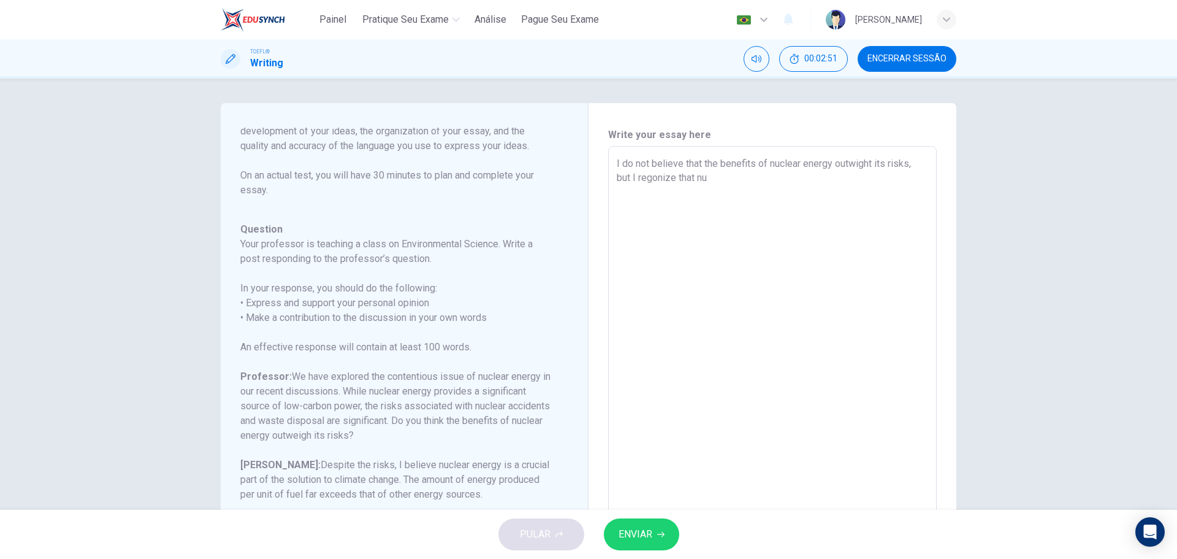
type textarea "x"
type textarea "I do not believe that the benefits of nuclear energy outwight its risks, but I …"
type textarea "x"
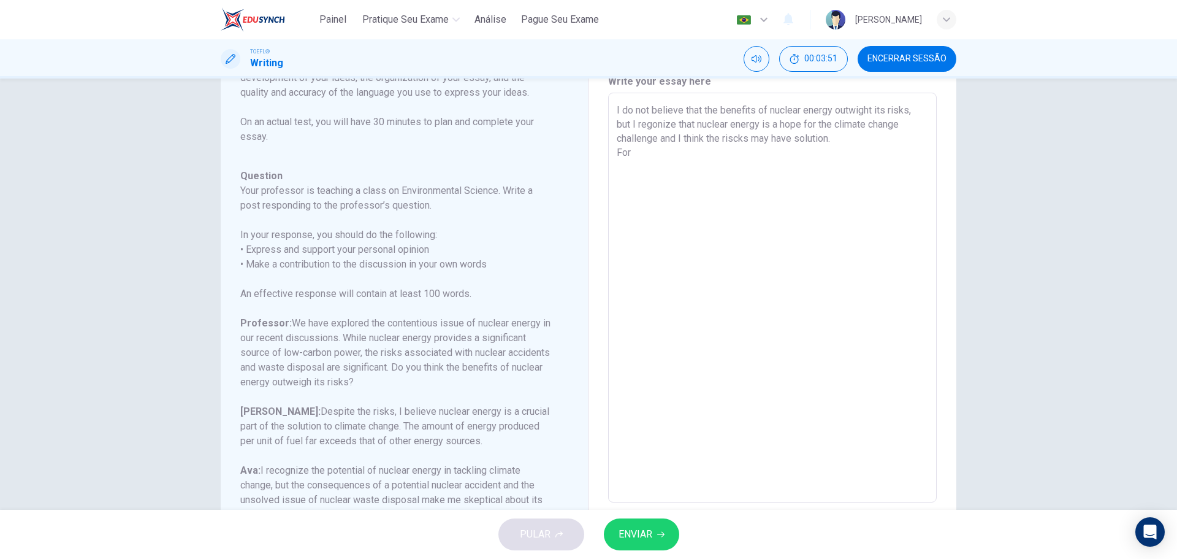
scroll to position [115, 0]
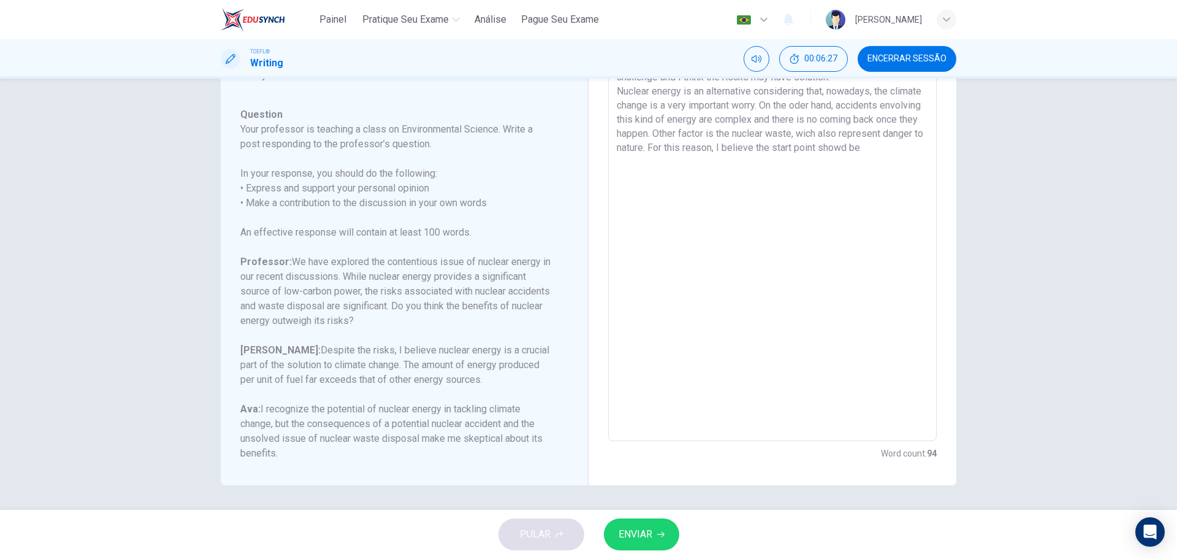
click at [636, 162] on textarea "I do not believe that the benefits of nuclear energy outwight its risks, but I …" at bounding box center [772, 236] width 311 height 389
click at [663, 161] on textarea "I do not believe that the benefits of nuclear energy outwight its risks, but I …" at bounding box center [772, 236] width 311 height 389
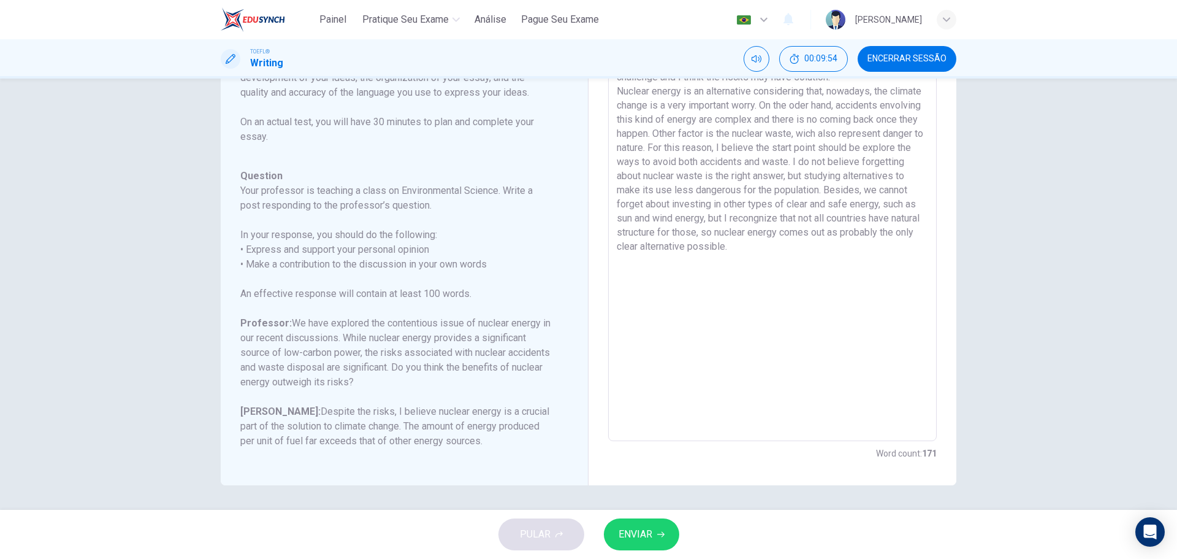
scroll to position [151, 0]
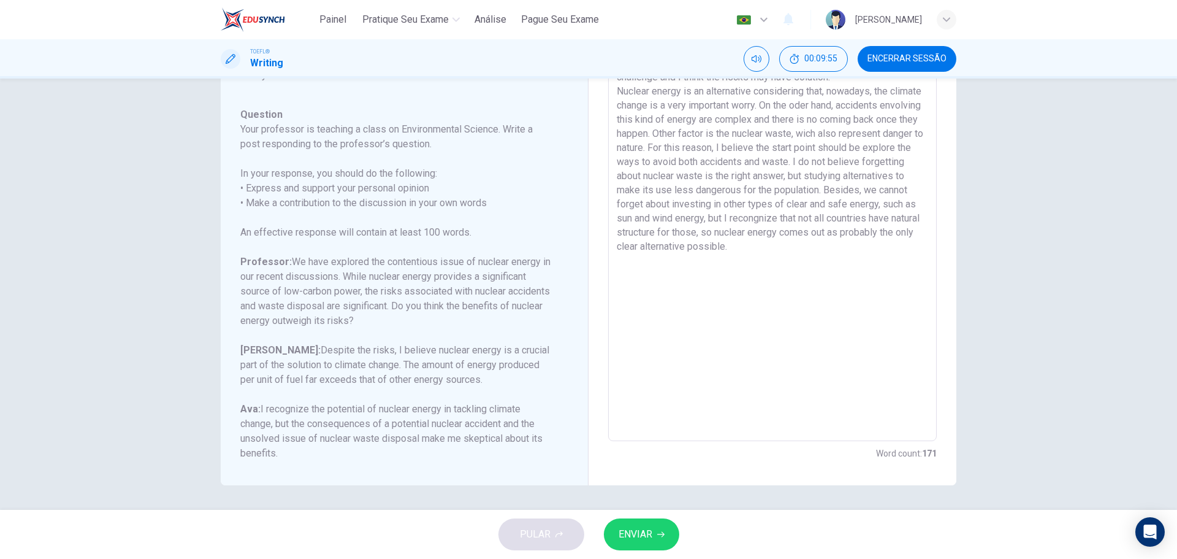
click at [648, 539] on span "ENVIAR" at bounding box center [636, 533] width 34 height 17
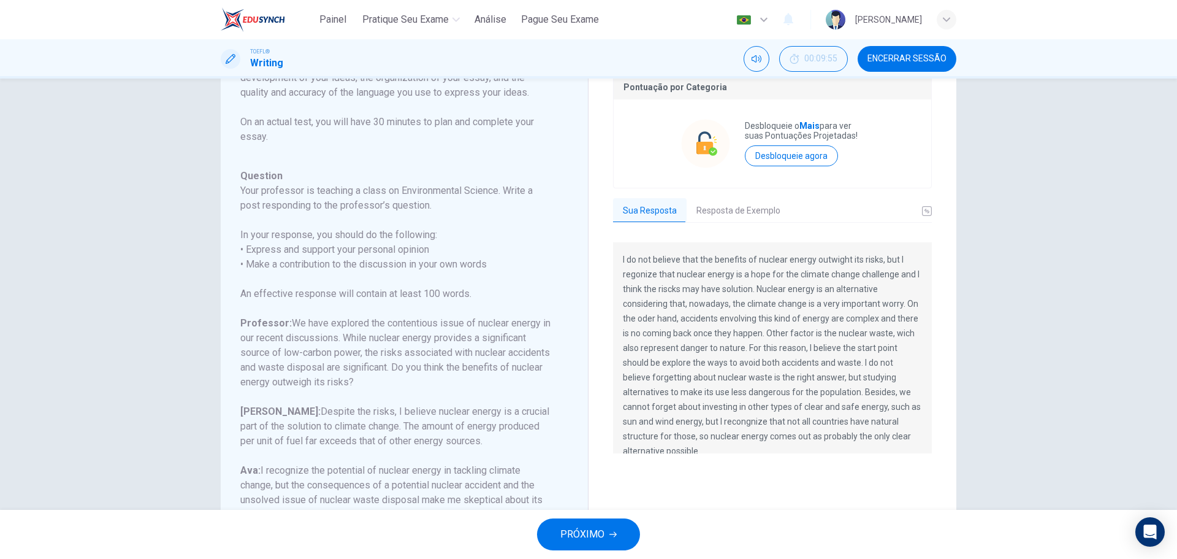
scroll to position [0, 0]
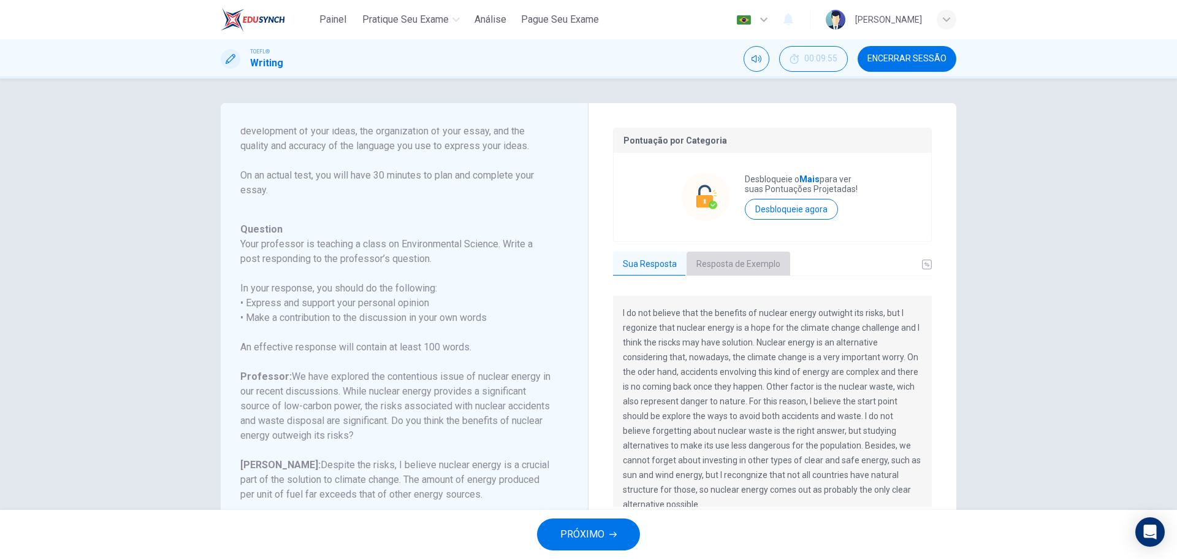
click at [742, 262] on button "Resposta de Exemplo" at bounding box center [739, 264] width 104 height 26
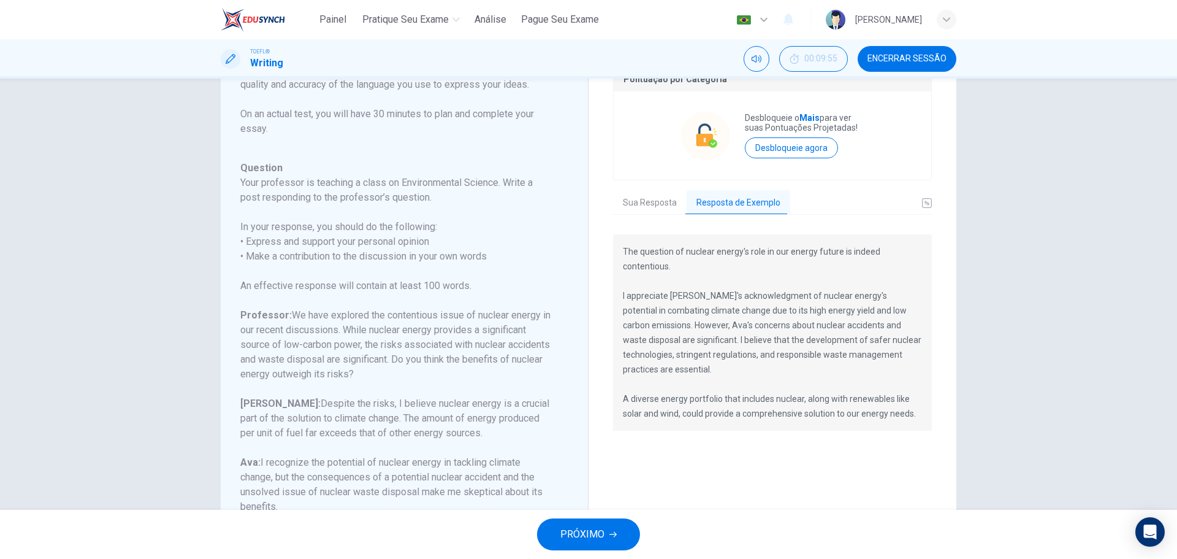
scroll to position [115, 0]
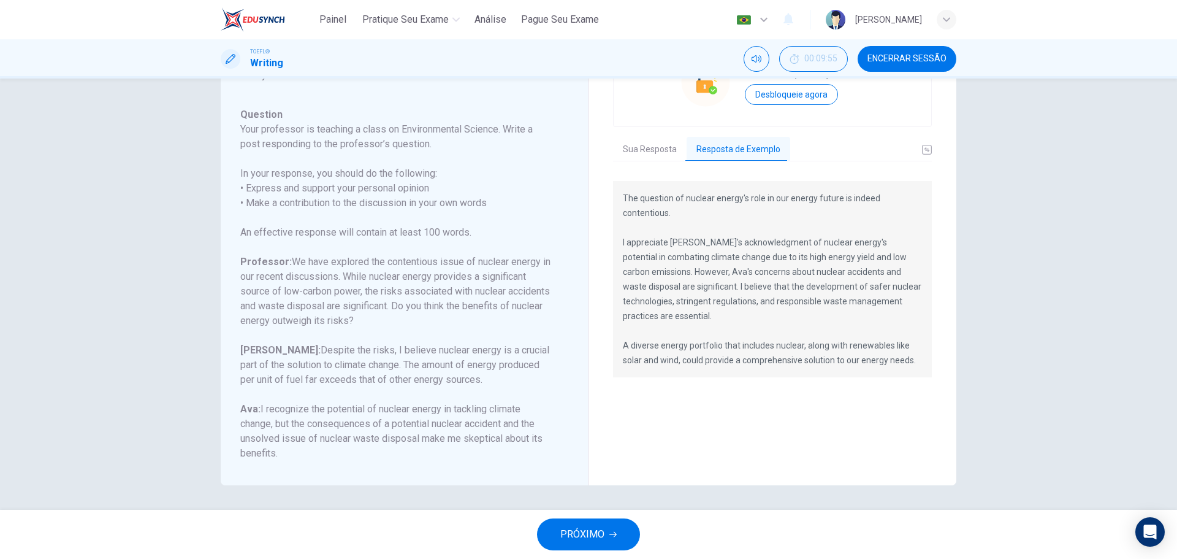
click at [585, 522] on button "PRÓXIMO" at bounding box center [588, 534] width 103 height 32
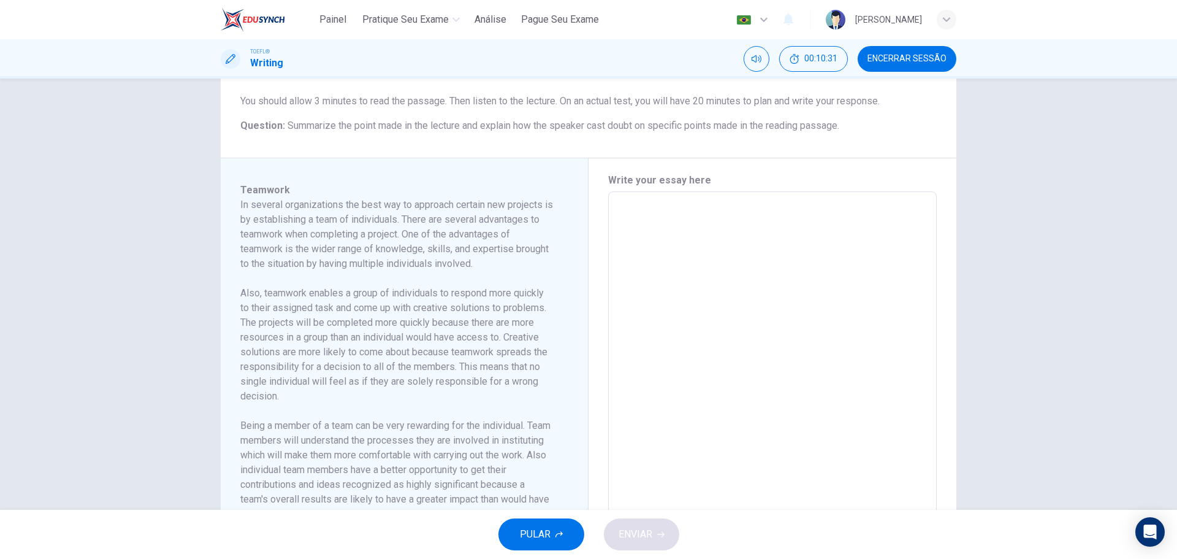
scroll to position [184, 0]
click at [905, 50] on button "Encerrar Sessão" at bounding box center [907, 59] width 99 height 26
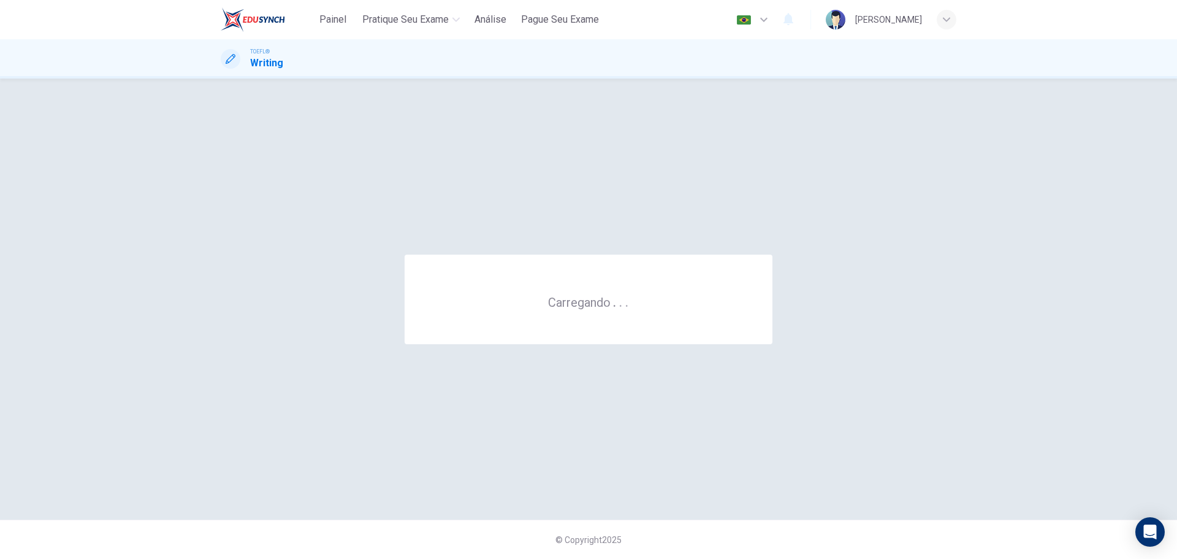
scroll to position [0, 0]
